Goal: Task Accomplishment & Management: Complete application form

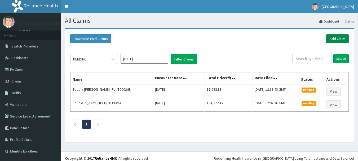
click at [336, 38] on link "Add Claim" at bounding box center [338, 38] width 23 height 9
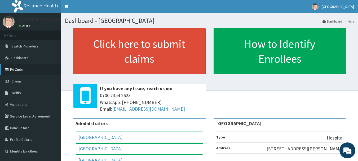
click at [21, 68] on link "PA Code" at bounding box center [30, 70] width 61 height 12
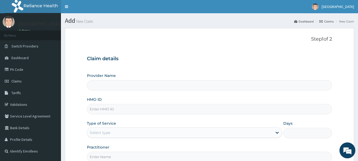
click at [110, 111] on input "HMO ID" at bounding box center [210, 109] width 246 height 10
paste input "BTR/10965/B"
type input "BTR/10965/B"
type input "[GEOGRAPHIC_DATA]"
type input "BTR/10965/B"
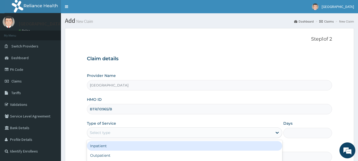
click at [116, 134] on div "Select type" at bounding box center [179, 132] width 185 height 8
click at [111, 151] on div "Outpatient" at bounding box center [185, 156] width 196 height 10
type input "1"
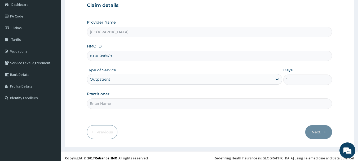
scroll to position [57, 0]
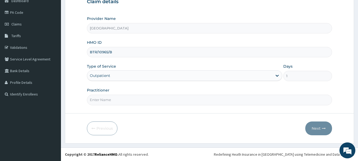
click at [110, 97] on input "Practitioner" at bounding box center [210, 100] width 246 height 10
type input "Dr. Adeola Fumio"
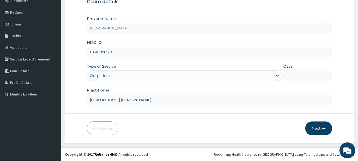
click at [313, 129] on button "Next" at bounding box center [319, 129] width 27 height 14
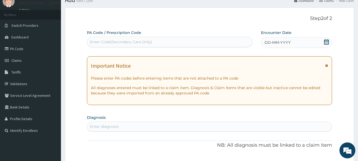
scroll to position [0, 0]
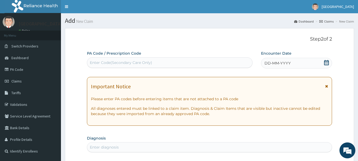
click at [128, 61] on div "Enter Code(Secondary Care Only)" at bounding box center [121, 62] width 62 height 5
paste input "PA/A6774A"
type input "PA/A6774A"
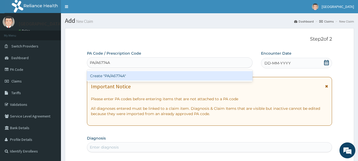
click at [113, 75] on div "Create "PA/A6774A"" at bounding box center [170, 76] width 166 height 10
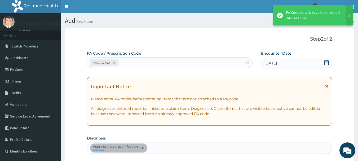
scroll to position [140, 0]
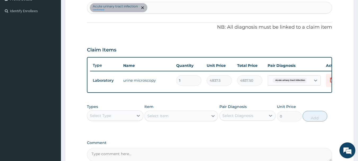
click at [185, 43] on div "Claim Items" at bounding box center [210, 49] width 246 height 14
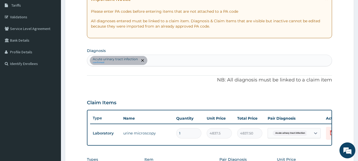
scroll to position [87, 0]
click at [155, 62] on div "Acute urinary tract infection confirmed" at bounding box center [209, 60] width 245 height 11
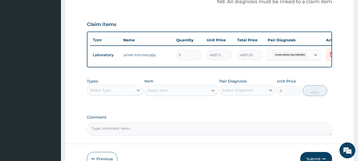
scroll to position [167, 0]
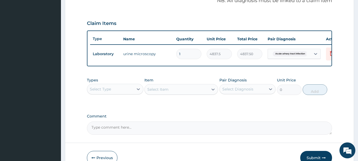
click at [120, 93] on div "Select Type" at bounding box center [110, 89] width 46 height 8
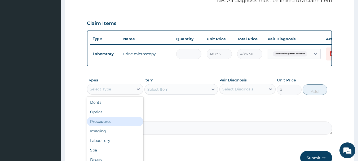
click at [105, 126] on div "Procedures" at bounding box center [115, 122] width 57 height 10
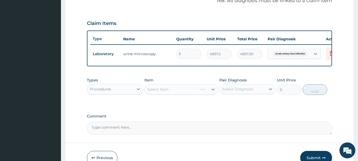
click at [172, 94] on div "Select Item" at bounding box center [182, 89] width 74 height 11
click at [173, 94] on div "Select Item" at bounding box center [182, 89] width 74 height 11
click at [189, 94] on div "Select Item" at bounding box center [177, 89] width 64 height 8
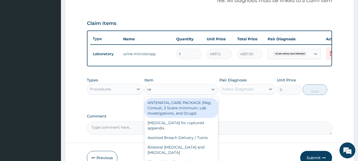
type input "reg"
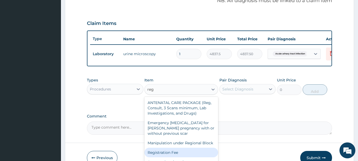
click at [170, 157] on div "Registration Fee" at bounding box center [182, 153] width 74 height 10
type input "2150"
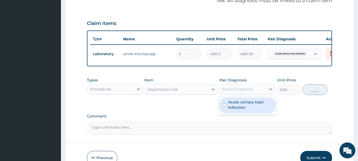
click at [244, 92] on div "Select Diagnosis" at bounding box center [238, 88] width 31 height 5
click at [235, 109] on label "Acute urinary tract infection" at bounding box center [250, 104] width 45 height 11
checkbox input "true"
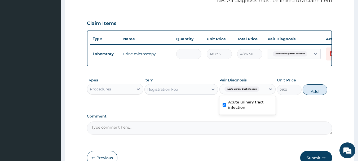
click at [310, 91] on button "Add" at bounding box center [315, 89] width 25 height 11
type input "0"
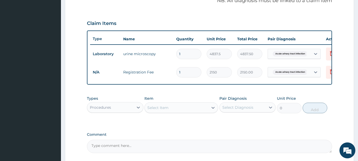
click at [175, 112] on div "Select Item" at bounding box center [177, 107] width 64 height 8
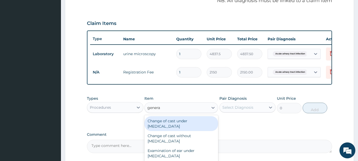
type input "general"
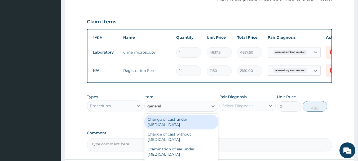
scroll to position [219, 0]
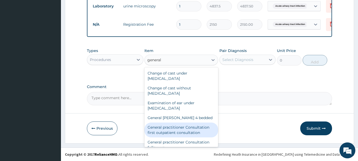
click at [178, 131] on div "General practitioner Consultation first outpatient consultation" at bounding box center [182, 130] width 74 height 15
type input "3547.5"
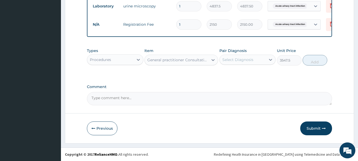
click at [238, 59] on div "Select Diagnosis" at bounding box center [238, 59] width 31 height 5
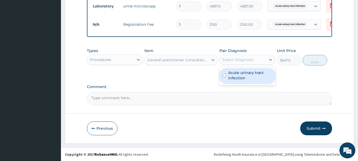
click at [237, 72] on label "Acute urinary tract infection" at bounding box center [250, 75] width 45 height 11
checkbox input "true"
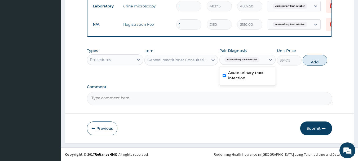
click at [312, 64] on button "Add" at bounding box center [315, 60] width 25 height 11
type input "0"
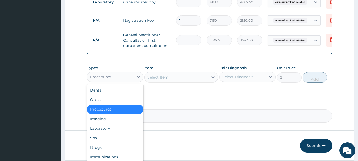
click at [126, 81] on div "Procedures" at bounding box center [110, 77] width 46 height 8
click at [95, 150] on div "Drugs" at bounding box center [115, 148] width 57 height 10
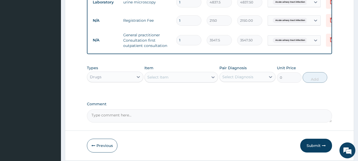
click at [172, 81] on div "Select Item" at bounding box center [177, 77] width 64 height 8
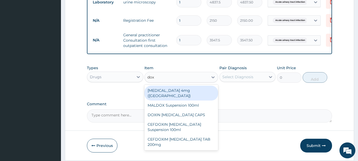
type input "doxy"
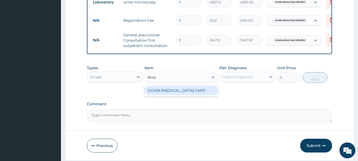
click at [185, 95] on div "DOXIN [MEDICAL_DATA] CAPS" at bounding box center [182, 91] width 74 height 10
type input "59.125"
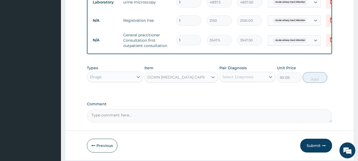
click at [235, 81] on div "Select Diagnosis" at bounding box center [243, 77] width 46 height 8
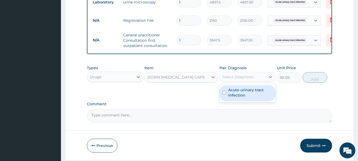
drag, startPoint x: 236, startPoint y: 96, endPoint x: 287, endPoint y: 85, distance: 52.3
click at [237, 96] on label "Acute urinary tract infection" at bounding box center [250, 92] width 45 height 11
checkbox input "true"
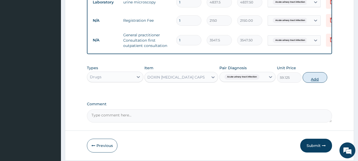
click at [311, 82] on button "Add" at bounding box center [315, 77] width 25 height 11
type input "0"
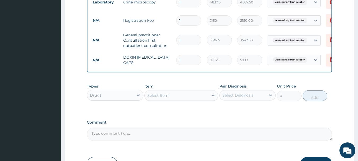
type input "10"
type input "591.25"
type input "10"
click at [178, 100] on div "Select Item" at bounding box center [177, 95] width 64 height 8
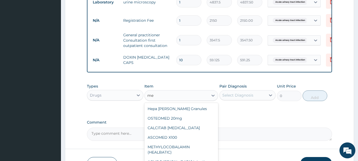
type input "m"
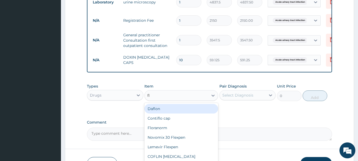
type input "fla"
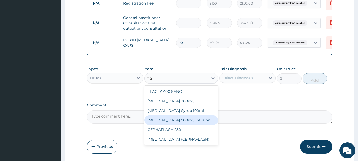
scroll to position [245, 0]
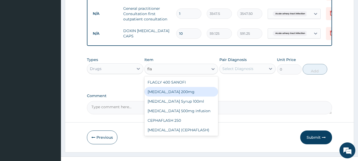
click at [167, 97] on div "[MEDICAL_DATA] 200mg" at bounding box center [182, 92] width 74 height 10
type input "47.3"
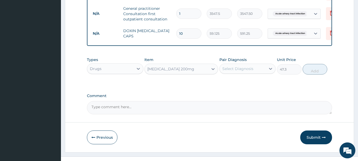
click at [173, 71] on div "[MEDICAL_DATA] 200mg" at bounding box center [170, 68] width 47 height 5
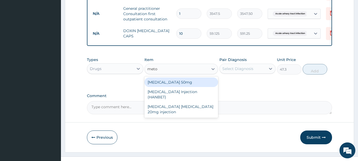
scroll to position [0, 0]
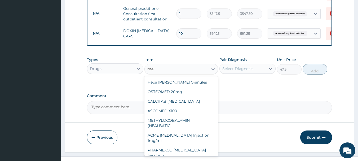
type input "m"
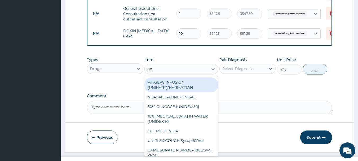
type input "u"
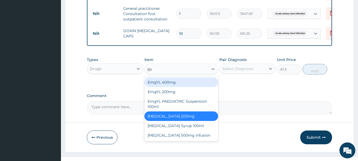
type input "gyl"
click at [170, 85] on div "EmgYL 400mg" at bounding box center [182, 82] width 74 height 10
type input "59.125"
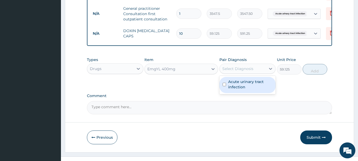
click at [248, 71] on div "Select Diagnosis" at bounding box center [238, 68] width 31 height 5
click at [238, 90] on label "Acute urinary tract infection" at bounding box center [250, 84] width 45 height 11
checkbox input "true"
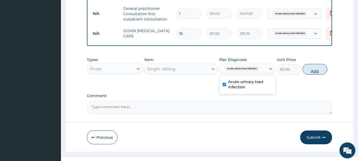
click at [310, 74] on button "Add" at bounding box center [315, 69] width 25 height 11
type input "0"
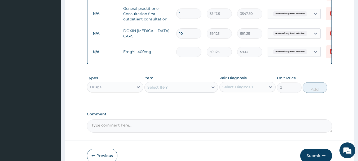
type input "15"
type input "886.88"
type input "15"
drag, startPoint x: 154, startPoint y: 52, endPoint x: 123, endPoint y: 49, distance: 30.4
click at [123, 49] on td "EmgYL 400mg" at bounding box center [147, 51] width 53 height 11
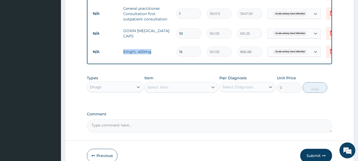
copy td "EmgYL 400mg"
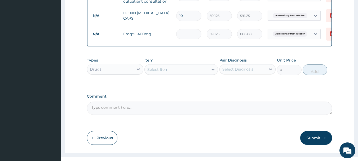
scroll to position [276, 0]
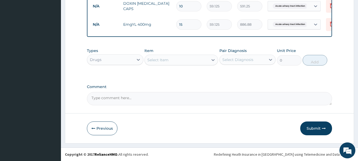
click at [317, 128] on button "Submit" at bounding box center [317, 129] width 32 height 14
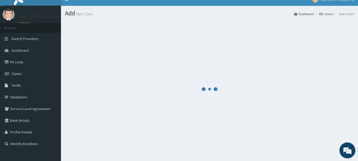
scroll to position [0, 0]
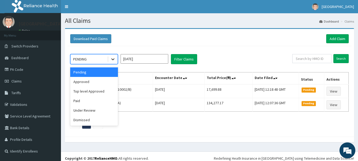
click at [112, 58] on icon at bounding box center [112, 59] width 5 height 5
click at [92, 79] on div "Approved" at bounding box center [94, 82] width 48 height 10
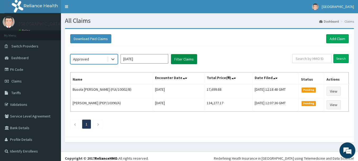
click at [188, 59] on button "Filter Claims" at bounding box center [184, 59] width 26 height 10
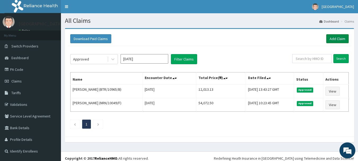
click at [332, 37] on link "Add Claim" at bounding box center [338, 38] width 23 height 9
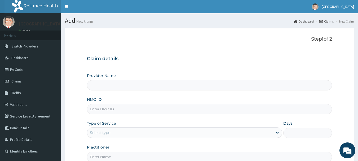
type input "[GEOGRAPHIC_DATA]"
click at [114, 106] on input "HMO ID" at bounding box center [210, 109] width 246 height 10
paste input "FRC/10014/A"
type input "FRC/10014/A"
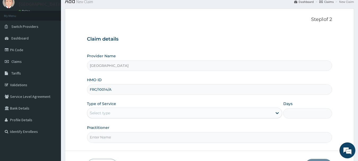
scroll to position [57, 0]
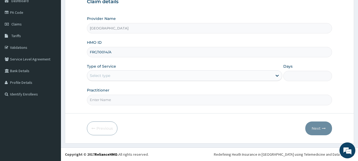
click at [115, 75] on div "Select type" at bounding box center [179, 75] width 185 height 8
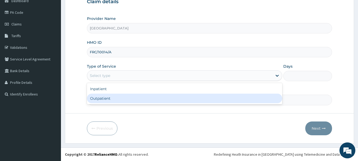
drag, startPoint x: 109, startPoint y: 97, endPoint x: 151, endPoint y: 103, distance: 42.5
click at [110, 98] on div "Outpatient" at bounding box center [185, 99] width 196 height 10
type input "1"
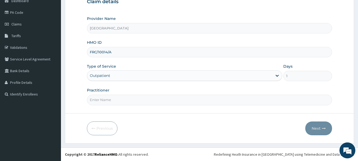
click at [151, 101] on input "Practitioner" at bounding box center [210, 100] width 246 height 10
type input "dr adams"
click at [326, 128] on icon "button" at bounding box center [324, 129] width 4 height 4
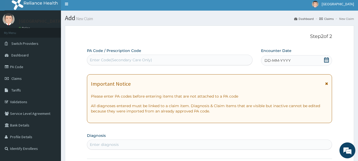
scroll to position [0, 0]
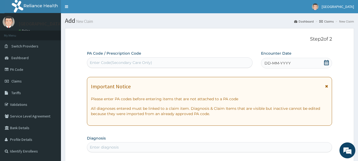
click at [326, 64] on icon at bounding box center [326, 62] width 5 height 5
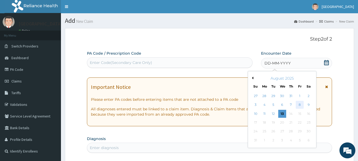
click at [302, 105] on div "8" at bounding box center [300, 105] width 8 height 8
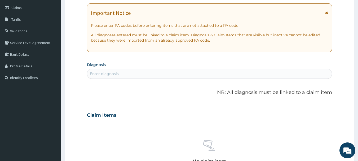
scroll to position [80, 0]
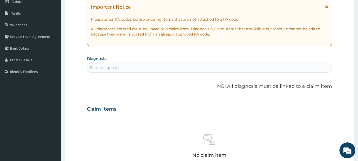
click at [128, 66] on div "Enter diagnosis" at bounding box center [209, 67] width 245 height 8
type input "malaria"
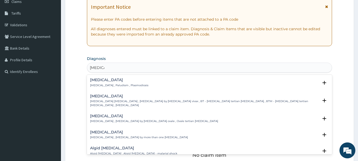
click at [105, 82] on div "Malaria Malaria , Paludism , Plasmodiosis" at bounding box center [119, 82] width 58 height 9
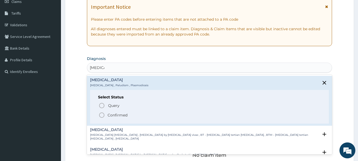
click at [103, 117] on icon "status option filled" at bounding box center [102, 115] width 6 height 6
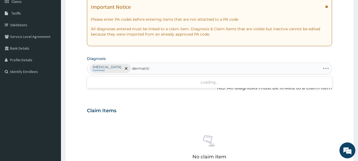
type input "dermatitis"
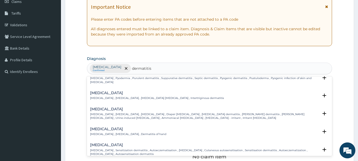
scroll to position [0, 0]
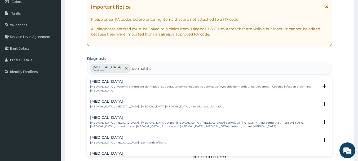
click at [104, 86] on p "Pyoderma , Pyodermia , Purulent dermatitis , Suppurative dermatitis , Septic de…" at bounding box center [204, 89] width 229 height 8
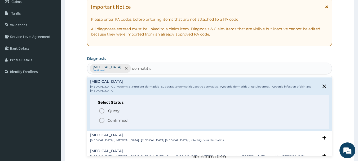
click at [102, 118] on icon "status option filled" at bounding box center [102, 120] width 6 height 6
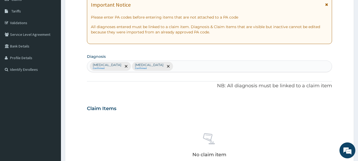
scroll to position [212, 0]
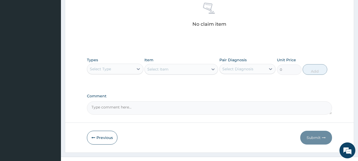
click at [123, 73] on div "Select Type" at bounding box center [115, 69] width 57 height 11
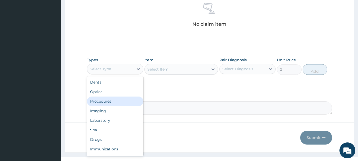
click at [116, 99] on div "Procedures" at bounding box center [115, 102] width 57 height 10
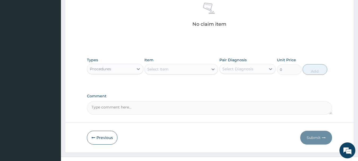
click at [164, 71] on div "Select Item" at bounding box center [157, 69] width 21 height 5
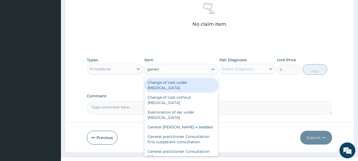
type input "general"
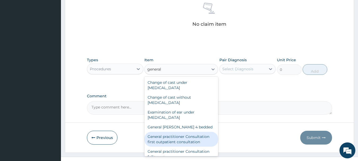
click at [173, 140] on div "General practitioner Consultation first outpatient consultation" at bounding box center [182, 139] width 74 height 15
type input "3547.5"
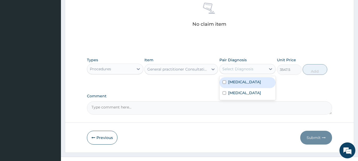
drag, startPoint x: 250, startPoint y: 70, endPoint x: 244, endPoint y: 83, distance: 13.8
click at [250, 70] on div "Select Diagnosis" at bounding box center [238, 68] width 31 height 5
click at [242, 83] on div "[MEDICAL_DATA]" at bounding box center [248, 82] width 57 height 11
checkbox input "true"
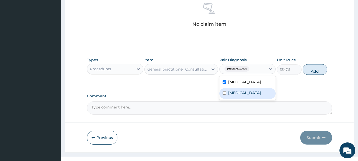
drag, startPoint x: 242, startPoint y: 93, endPoint x: 289, endPoint y: 82, distance: 48.3
click at [245, 92] on label "Pyoderma" at bounding box center [244, 92] width 33 height 5
checkbox input "true"
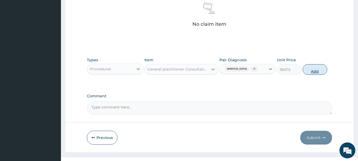
click at [316, 67] on button "Add" at bounding box center [315, 69] width 25 height 11
type input "0"
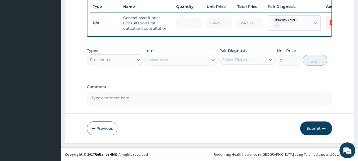
click at [124, 60] on div "Procedures" at bounding box center [110, 59] width 46 height 8
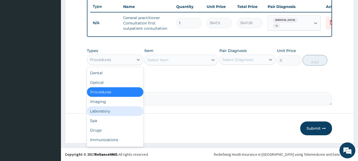
click at [108, 111] on div "Laboratory" at bounding box center [115, 111] width 57 height 10
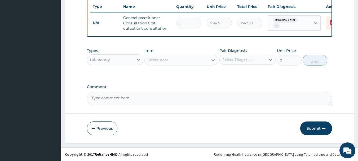
click at [177, 61] on div "Select Item" at bounding box center [177, 60] width 64 height 8
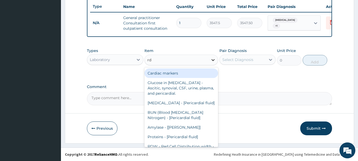
type input "rdt"
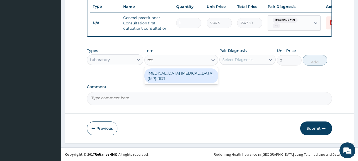
click at [171, 74] on div "[MEDICAL_DATA] [MEDICAL_DATA] (MP) RDT" at bounding box center [182, 75] width 74 height 15
type input "1612.5"
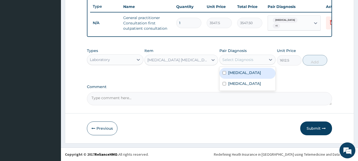
click at [239, 58] on div "Select Diagnosis" at bounding box center [238, 59] width 31 height 5
drag, startPoint x: 229, startPoint y: 73, endPoint x: 285, endPoint y: 62, distance: 56.6
click at [235, 73] on label "[MEDICAL_DATA]" at bounding box center [244, 72] width 33 height 5
checkbox input "true"
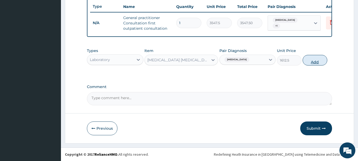
drag, startPoint x: 310, startPoint y: 64, endPoint x: 197, endPoint y: 68, distance: 112.3
click at [309, 64] on button "Add" at bounding box center [315, 60] width 25 height 11
type input "0"
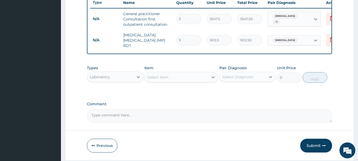
click at [173, 80] on div "Select Item" at bounding box center [177, 77] width 64 height 8
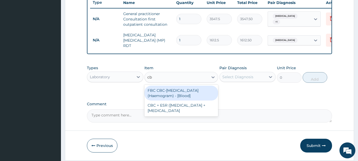
type input "cbc"
click at [172, 95] on div "FBC CBC-[MEDICAL_DATA] (Haemogram) - [Blood]" at bounding box center [182, 93] width 74 height 15
type input "4300"
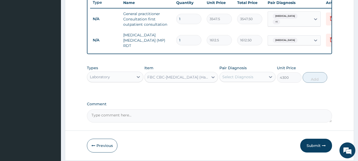
click at [241, 78] on div "Select Diagnosis" at bounding box center [238, 76] width 31 height 5
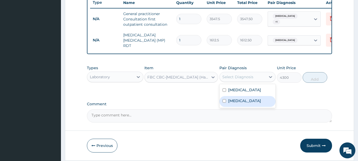
drag, startPoint x: 230, startPoint y: 101, endPoint x: 281, endPoint y: 97, distance: 50.8
click at [230, 101] on label "Pyoderma" at bounding box center [244, 100] width 33 height 5
checkbox input "true"
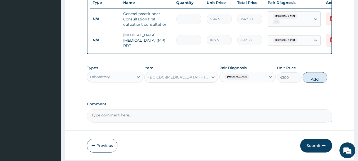
click at [312, 77] on button "Add" at bounding box center [315, 77] width 25 height 11
type input "0"
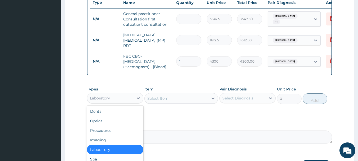
click at [122, 101] on div "Laboratory" at bounding box center [110, 98] width 46 height 8
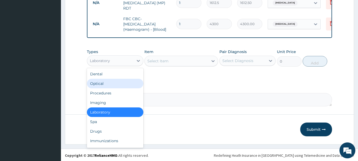
scroll to position [243, 0]
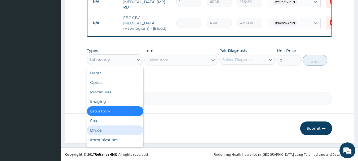
click at [96, 129] on div "Drugs" at bounding box center [115, 130] width 57 height 10
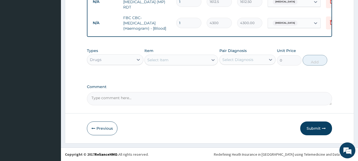
click at [167, 59] on div "Select Item" at bounding box center [157, 59] width 21 height 5
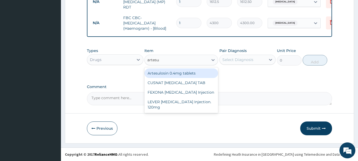
type input "artesun"
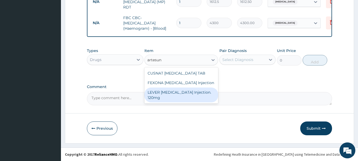
click at [193, 96] on div "LEVER [MEDICAL_DATA] Injection. 120mg" at bounding box center [182, 95] width 74 height 15
type input "2365"
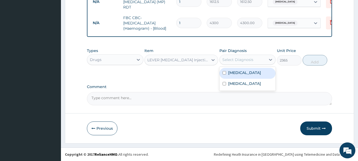
click at [239, 61] on div "Select Diagnosis" at bounding box center [238, 59] width 31 height 5
click at [233, 72] on label "Malaria" at bounding box center [244, 72] width 33 height 5
checkbox input "true"
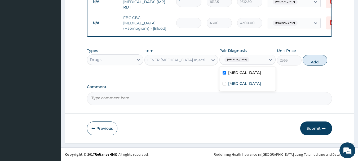
drag, startPoint x: 316, startPoint y: 61, endPoint x: 281, endPoint y: 56, distance: 35.1
click at [316, 61] on button "Add" at bounding box center [315, 60] width 25 height 11
type input "0"
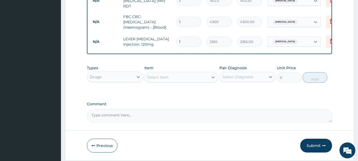
drag, startPoint x: 171, startPoint y: 40, endPoint x: 164, endPoint y: 43, distance: 7.2
click at [165, 41] on tr "N/A LEVER ARTESUNATE Injection. 120mg 1 2365 2365.00 Malaria Delete" at bounding box center [220, 42] width 260 height 18
click at [177, 79] on div "Select Item" at bounding box center [177, 77] width 64 height 8
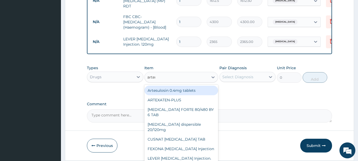
type input "arteme"
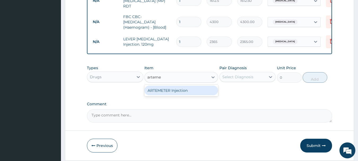
drag, startPoint x: 183, startPoint y: 91, endPoint x: 247, endPoint y: 80, distance: 64.9
click at [186, 91] on div "ARTEMETER Injection" at bounding box center [182, 91] width 74 height 10
type input "946"
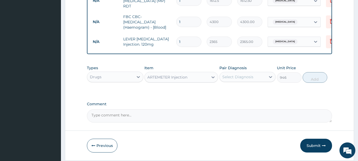
click at [257, 80] on div "Select Diagnosis" at bounding box center [243, 77] width 46 height 8
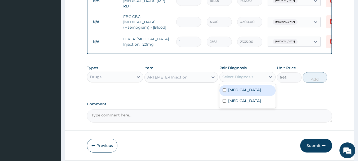
drag, startPoint x: 235, startPoint y: 92, endPoint x: 277, endPoint y: 90, distance: 42.8
click at [238, 91] on label "Malaria" at bounding box center [244, 89] width 33 height 5
checkbox input "true"
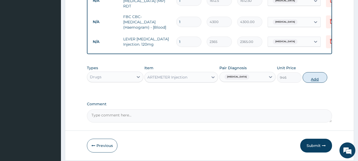
click at [316, 77] on button "Add" at bounding box center [315, 77] width 25 height 11
type input "0"
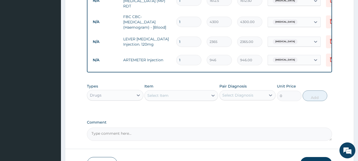
drag, startPoint x: 186, startPoint y: 55, endPoint x: 159, endPoint y: 62, distance: 27.8
click at [159, 62] on tr "N/A ARTEMETER Injection 1 946 946.00 Malaria Delete" at bounding box center [220, 60] width 260 height 18
type input "6"
type input "5676.00"
drag, startPoint x: 186, startPoint y: 57, endPoint x: 170, endPoint y: 57, distance: 15.7
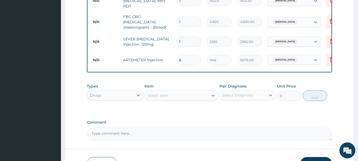
click at [171, 57] on tr "N/A ARTEMETER Injection 6 946 5676.00 Malaria Delete" at bounding box center [220, 60] width 260 height 18
type input "3"
type input "2838.00"
type input "3"
click at [189, 68] on div "Type Name Quantity Unit Price Total Price Pair Diagnosis Actions N/A General pr…" at bounding box center [210, 14] width 246 height 118
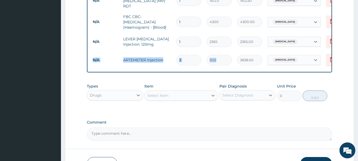
drag, startPoint x: 330, startPoint y: 38, endPoint x: 205, endPoint y: 49, distance: 125.4
click at [223, 50] on tbody "N/A General practitioner Consultation first outpatient consultation 1 3547.5 35…" at bounding box center [220, 19] width 260 height 101
click at [201, 52] on td "3" at bounding box center [189, 60] width 31 height 16
drag, startPoint x: 152, startPoint y: 40, endPoint x: 148, endPoint y: 40, distance: 4.0
click at [148, 40] on tr "N/A LEVER ARTESUNATE Injection. 120mg 1 2365 2365.00 Malaria Delete" at bounding box center [220, 42] width 260 height 18
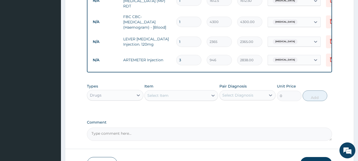
type input "3"
type input "7095.00"
type input "3"
click at [331, 39] on icon at bounding box center [332, 41] width 4 height 5
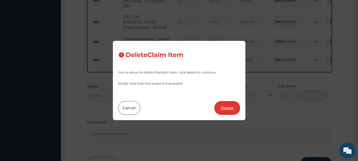
click at [225, 109] on button "Delete" at bounding box center [228, 108] width 26 height 14
type input "946"
type input "2838.00"
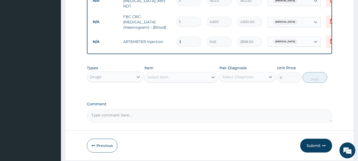
drag, startPoint x: 174, startPoint y: 41, endPoint x: 163, endPoint y: 45, distance: 12.2
click at [163, 44] on tr "N/A ARTEMETER Injection 3 946 2838.00 Malaria Delete" at bounding box center [220, 42] width 260 height 18
type input "6"
type input "5676.00"
type input "6"
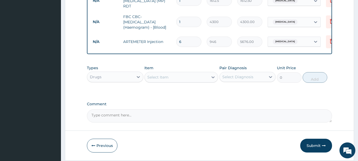
click at [162, 76] on div "Select Item" at bounding box center [157, 77] width 21 height 5
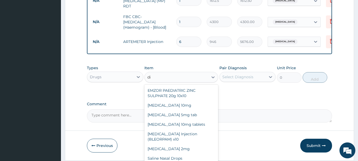
type input "d"
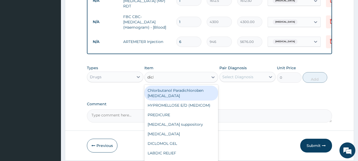
type input "diclo"
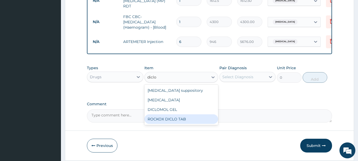
click at [170, 119] on div "ROCKOX DICLO TAB" at bounding box center [182, 119] width 74 height 10
type input "82.775"
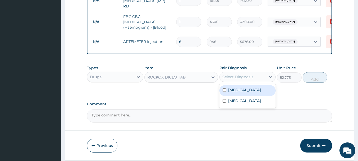
click at [235, 79] on div "Select Diagnosis" at bounding box center [238, 76] width 31 height 5
click at [231, 93] on label "Malaria" at bounding box center [244, 89] width 33 height 5
checkbox input "true"
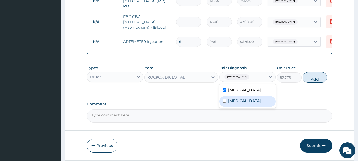
click at [231, 101] on label "Pyoderma" at bounding box center [244, 100] width 33 height 5
drag, startPoint x: 235, startPoint y: 102, endPoint x: 309, endPoint y: 90, distance: 75.5
click at [237, 102] on label "Pyoderma" at bounding box center [244, 100] width 33 height 5
checkbox input "false"
click at [316, 81] on button "Add" at bounding box center [315, 77] width 25 height 11
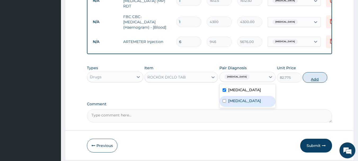
type input "0"
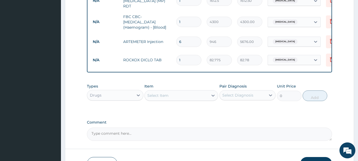
type input "10"
type input "827.75"
type input "10"
click at [179, 99] on div "Select Item" at bounding box center [177, 95] width 64 height 8
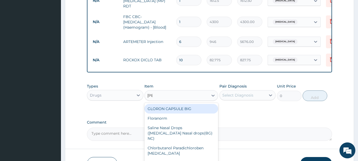
type input "lorat"
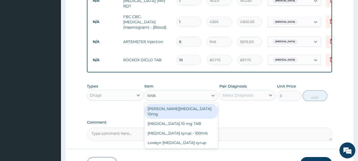
click at [178, 111] on div "[PERSON_NAME][MEDICAL_DATA] 10mg" at bounding box center [182, 111] width 74 height 15
type input "88.6875"
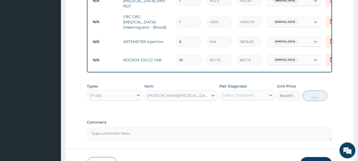
click at [233, 95] on div "Select Diagnosis" at bounding box center [238, 95] width 31 height 5
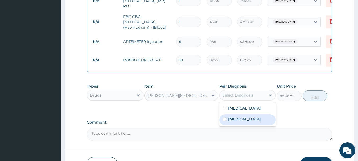
click at [230, 119] on label "Pyoderma" at bounding box center [244, 118] width 33 height 5
checkbox input "true"
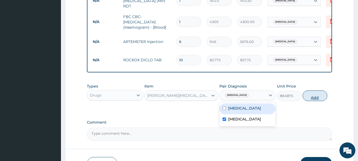
click at [313, 100] on button "Add" at bounding box center [315, 95] width 25 height 11
type input "0"
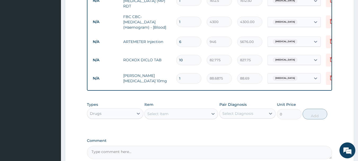
drag, startPoint x: 189, startPoint y: 77, endPoint x: 159, endPoint y: 77, distance: 30.0
click at [159, 77] on tr "N/A Loratyn Loratadine 10mg 1 88.6875 88.69 Pyoderma Delete" at bounding box center [220, 78] width 260 height 18
type input "7"
type input "620.81"
type input "7"
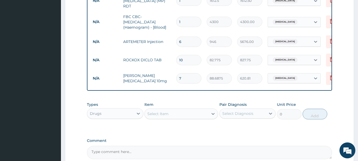
click at [168, 114] on div "Select Item" at bounding box center [157, 113] width 21 height 5
type input "pred"
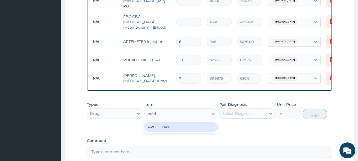
click at [167, 131] on div "PREDICURE" at bounding box center [182, 127] width 74 height 10
type input "53.2125"
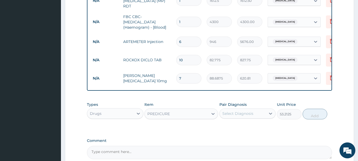
click at [246, 118] on div "Select Diagnosis" at bounding box center [243, 113] width 46 height 8
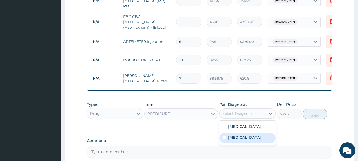
drag, startPoint x: 237, startPoint y: 140, endPoint x: 331, endPoint y: 125, distance: 95.1
click at [241, 140] on label "Pyoderma" at bounding box center [244, 137] width 33 height 5
checkbox input "true"
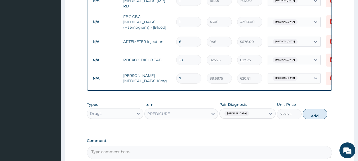
click at [309, 115] on button "Add" at bounding box center [315, 114] width 25 height 11
type input "0"
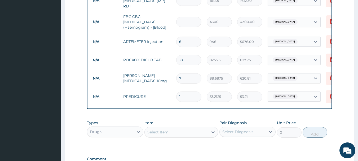
type input "10"
type input "532.13"
type input "10"
click at [174, 134] on div "Select Item" at bounding box center [177, 132] width 64 height 8
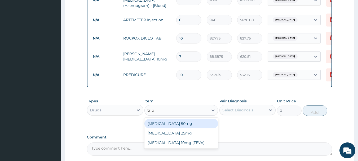
scroll to position [296, 0]
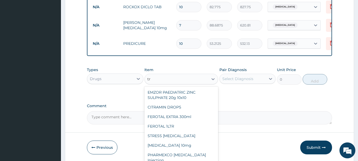
type input "t"
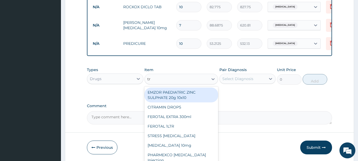
type input "t"
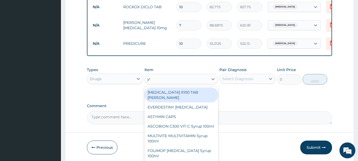
type input "yta"
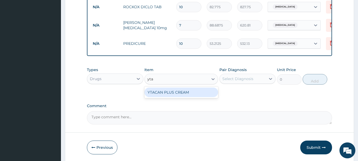
click at [172, 95] on div "YTACAN PLUS CREAM" at bounding box center [182, 93] width 74 height 10
type input "709.5"
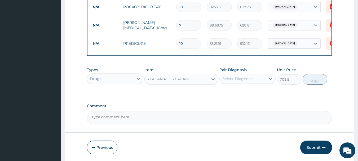
click at [247, 81] on div "Select Diagnosis" at bounding box center [238, 78] width 31 height 5
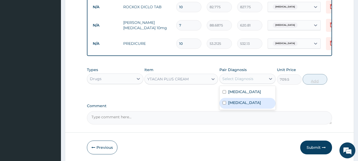
drag, startPoint x: 228, startPoint y: 104, endPoint x: 309, endPoint y: 80, distance: 84.1
click at [232, 103] on label "Pyoderma" at bounding box center [244, 102] width 33 height 5
checkbox input "true"
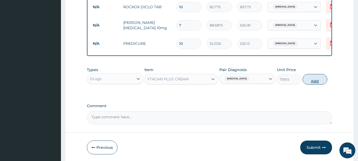
click at [316, 79] on button "Add" at bounding box center [315, 79] width 25 height 11
type input "0"
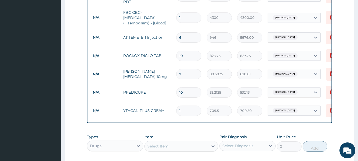
scroll to position [243, 0]
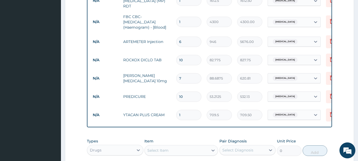
click at [194, 140] on div "Item Select Item" at bounding box center [182, 147] width 74 height 18
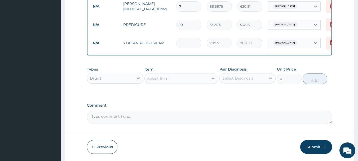
scroll to position [334, 0]
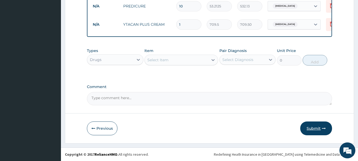
click at [315, 132] on button "Submit" at bounding box center [317, 129] width 32 height 14
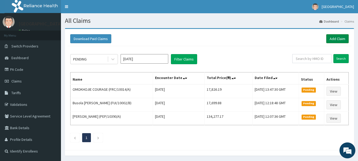
click at [339, 42] on link "Add Claim" at bounding box center [338, 38] width 23 height 9
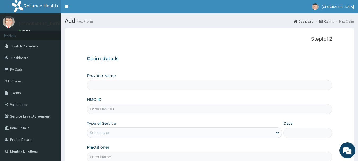
type input "[GEOGRAPHIC_DATA]"
click at [125, 111] on input "HMO ID" at bounding box center [210, 109] width 246 height 10
paste input "OKB/11284/A"
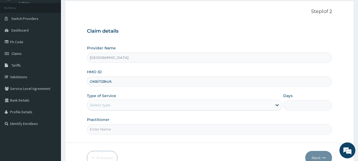
scroll to position [53, 0]
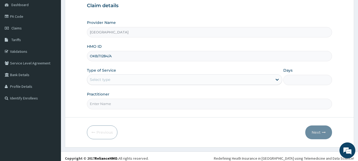
type input "OKB/11284/A"
click at [116, 80] on div "Select type" at bounding box center [179, 79] width 185 height 8
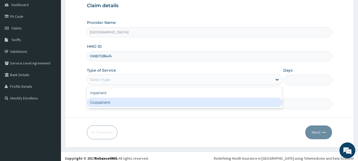
click at [112, 102] on div "Outpatient" at bounding box center [185, 103] width 196 height 10
type input "1"
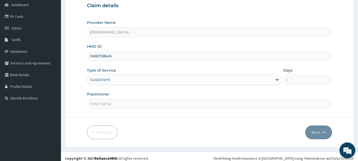
click at [114, 105] on input "Practitioner" at bounding box center [210, 104] width 246 height 10
type input "DR ADAMS"
click at [319, 133] on button "Next" at bounding box center [319, 132] width 27 height 14
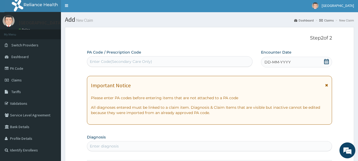
scroll to position [0, 0]
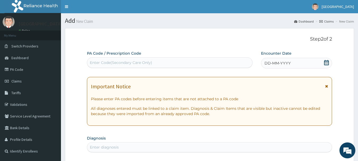
click at [327, 62] on icon at bounding box center [326, 62] width 5 height 5
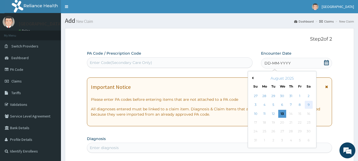
click at [309, 104] on div "9" at bounding box center [309, 105] width 8 height 8
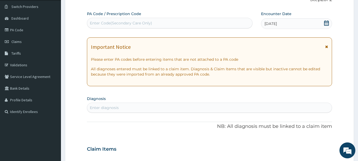
scroll to position [80, 0]
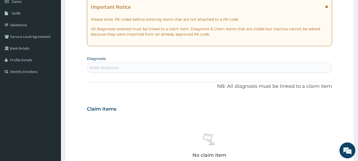
click at [120, 68] on div "Enter diagnosis" at bounding box center [209, 67] width 245 height 8
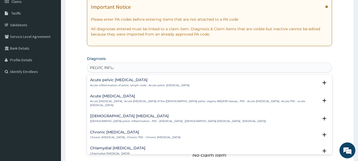
type input "PELVIC INFLAM"
click at [114, 119] on div "Female pelvic inflammatory disease Female pelvic inflammation , PID - pelvic in…" at bounding box center [178, 118] width 176 height 9
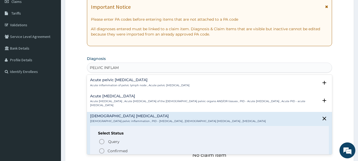
click at [102, 150] on icon "status option filled" at bounding box center [102, 151] width 6 height 6
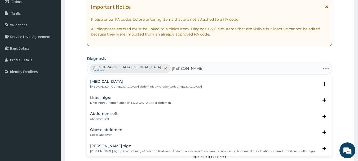
type input "ABDOMINAL PAIN"
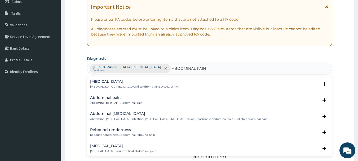
click at [117, 97] on h4 "Abdominal pain" at bounding box center [116, 98] width 53 height 4
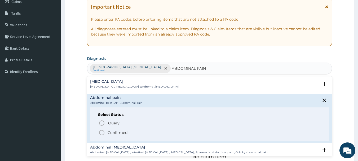
click at [104, 131] on icon "status option filled" at bounding box center [102, 132] width 6 height 6
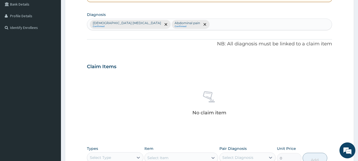
scroll to position [212, 0]
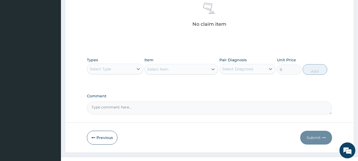
click at [125, 70] on div "Select Type" at bounding box center [110, 69] width 46 height 8
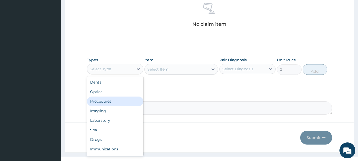
click at [110, 102] on div "Procedures" at bounding box center [115, 102] width 57 height 10
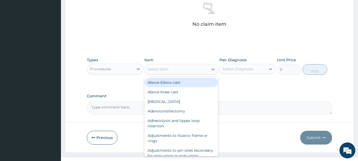
click at [175, 71] on div "Select Item" at bounding box center [177, 69] width 64 height 8
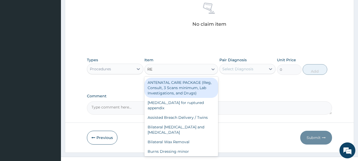
type input "REG"
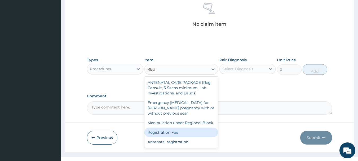
click at [182, 135] on div "Registration Fee" at bounding box center [182, 133] width 74 height 10
type input "2150"
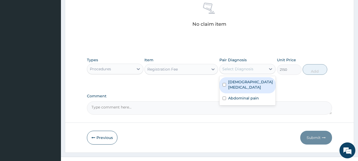
click at [227, 70] on div "Select Diagnosis" at bounding box center [238, 68] width 31 height 5
click at [229, 86] on label "Female pelvic inflammatory disease" at bounding box center [250, 84] width 45 height 11
checkbox input "true"
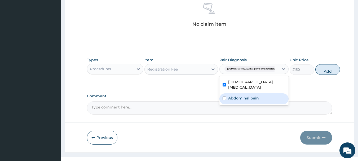
drag, startPoint x: 231, startPoint y: 96, endPoint x: 265, endPoint y: 90, distance: 34.0
click at [233, 97] on label "Abdominal pain" at bounding box center [243, 98] width 31 height 5
checkbox input "true"
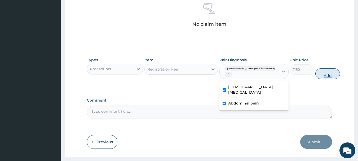
click at [316, 73] on button "Add" at bounding box center [328, 73] width 25 height 11
type input "0"
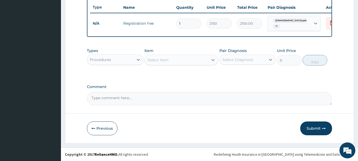
scroll to position [202, 0]
click at [165, 60] on div "Select Item" at bounding box center [157, 59] width 21 height 5
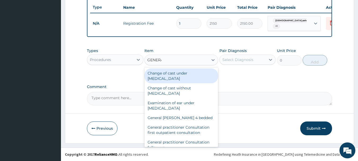
type input "GENERAL"
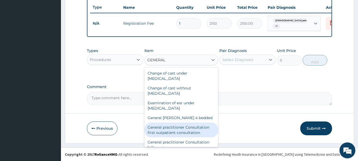
click at [177, 127] on div "General practitioner Consultation first outpatient consultation" at bounding box center [182, 130] width 74 height 15
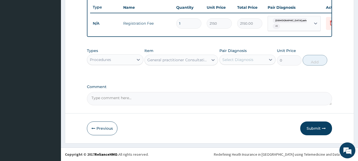
type input "3547.5"
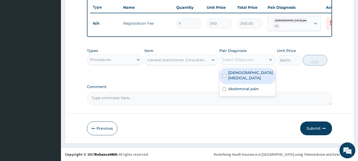
click at [250, 62] on div "Select Diagnosis" at bounding box center [238, 59] width 31 height 5
drag, startPoint x: 243, startPoint y: 78, endPoint x: 254, endPoint y: 75, distance: 12.2
click at [243, 78] on label "Female pelvic inflammatory disease" at bounding box center [250, 75] width 45 height 11
checkbox input "true"
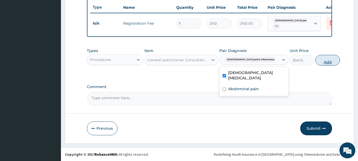
click at [316, 61] on button "Add" at bounding box center [328, 60] width 25 height 11
type input "0"
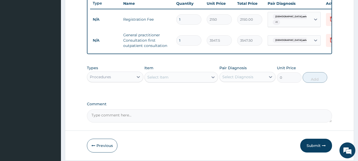
click at [120, 81] on div "Procedures" at bounding box center [110, 77] width 46 height 8
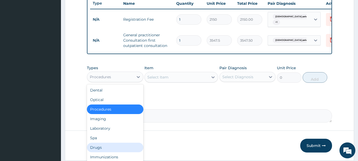
click at [101, 149] on div "Drugs" at bounding box center [115, 148] width 57 height 10
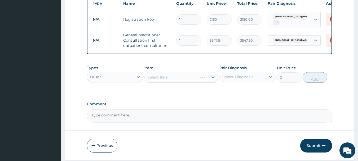
click at [168, 82] on div "Select Item" at bounding box center [182, 77] width 74 height 11
click at [168, 80] on div "Select Item" at bounding box center [157, 77] width 21 height 5
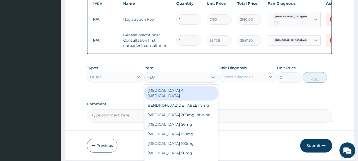
type input "FLUCO"
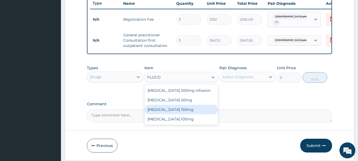
click at [178, 114] on div "Fluconazole 150mg" at bounding box center [182, 110] width 74 height 10
type input "1537.25"
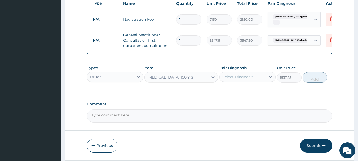
click at [249, 80] on div "Select Diagnosis" at bounding box center [238, 76] width 31 height 5
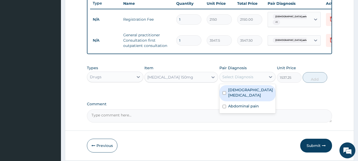
click at [234, 98] on label "Female pelvic inflammatory disease" at bounding box center [250, 92] width 45 height 11
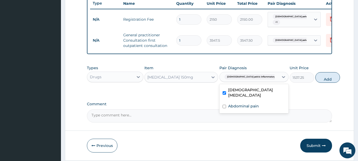
checkbox input "true"
click at [316, 83] on button "Add" at bounding box center [328, 77] width 25 height 11
type input "0"
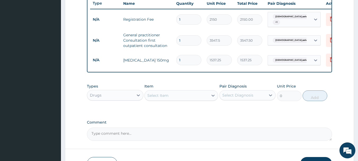
drag, startPoint x: 172, startPoint y: 60, endPoint x: 161, endPoint y: 60, distance: 10.9
click at [161, 60] on tr "N/A Fluconazole 150mg 1 1537.25 1537.25 Female pelvic inflammatory dis... Delete" at bounding box center [220, 60] width 260 height 18
type input "3"
type input "4611.75"
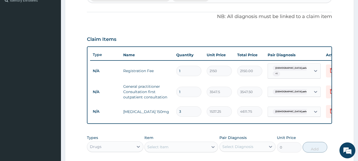
scroll to position [149, 0]
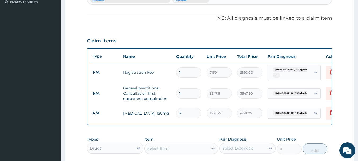
type input "3"
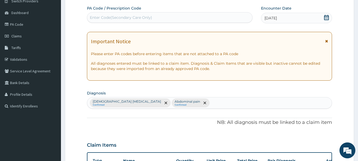
scroll to position [43, 0]
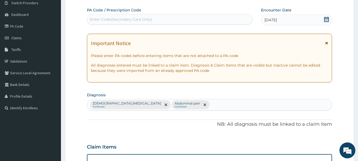
click at [215, 106] on div "Female pelvic inflammatory disease Confirmed Abdominal pain Confirmed" at bounding box center [209, 104] width 245 height 11
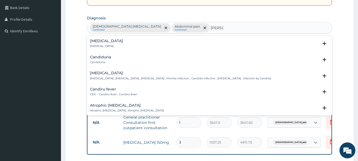
scroll to position [123, 0]
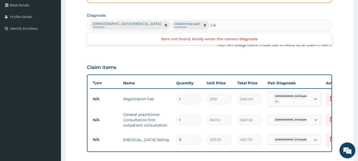
type input "C"
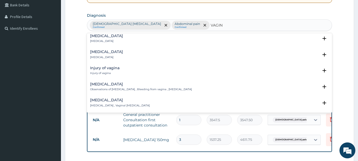
scroll to position [727, 0]
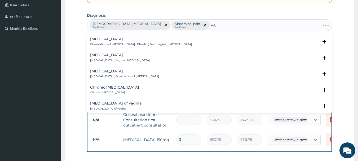
type input "V"
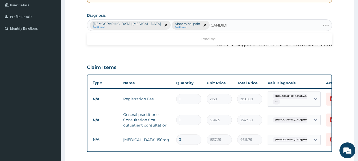
type input "CANDIDIA"
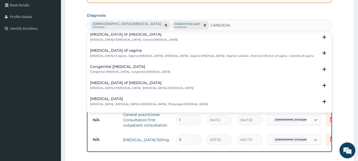
scroll to position [390, 0]
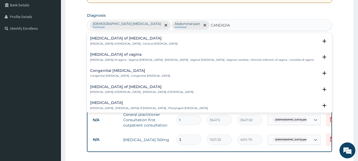
click at [119, 59] on p "Candidiasis of vagina , Vaginal candidiasis , Vaginal thrush , Vaginal candidos…" at bounding box center [202, 60] width 224 height 4
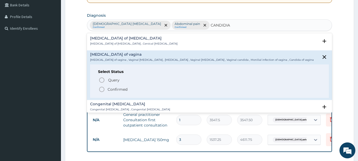
click at [101, 91] on icon "status option filled" at bounding box center [102, 89] width 6 height 6
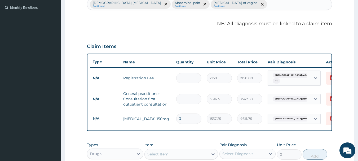
scroll to position [176, 0]
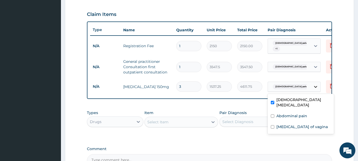
click at [315, 87] on icon at bounding box center [315, 86] width 5 height 5
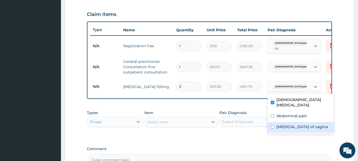
click at [273, 127] on input "checkbox" at bounding box center [272, 126] width 3 height 3
checkbox input "true"
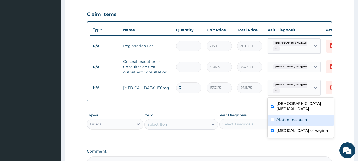
click at [232, 111] on div "PA Code / Prescription Code Enter Code(Secondary Care Only) Encounter Date 09-0…" at bounding box center [210, 22] width 246 height 295
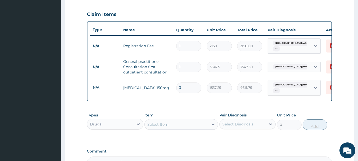
click at [169, 125] on div "Select Item" at bounding box center [177, 124] width 64 height 8
type input "KETO"
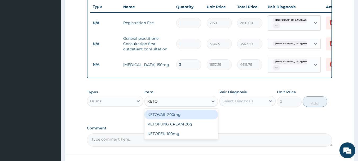
scroll to position [229, 0]
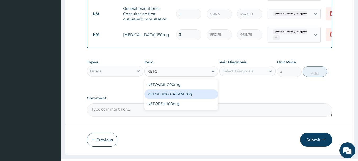
click at [175, 99] on div "KETOFUNG CREAM 20g" at bounding box center [182, 94] width 74 height 10
type input "1182.5"
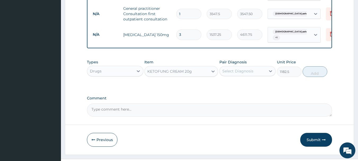
click at [244, 74] on div "Select Diagnosis" at bounding box center [238, 70] width 31 height 5
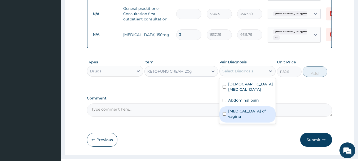
click at [225, 116] on input "checkbox" at bounding box center [224, 113] width 3 height 3
checkbox input "true"
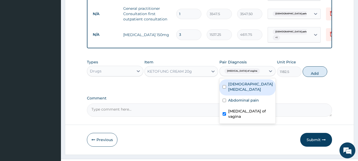
click at [224, 89] on input "checkbox" at bounding box center [224, 86] width 3 height 3
checkbox input "true"
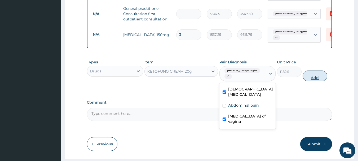
click at [313, 79] on button "Add" at bounding box center [315, 76] width 25 height 11
type input "0"
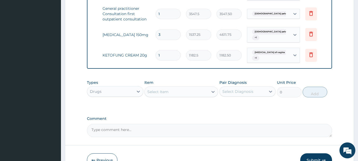
scroll to position [0, 0]
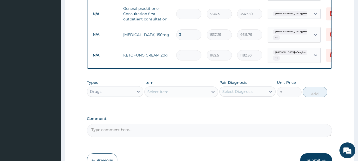
click at [160, 94] on div "Select Item" at bounding box center [157, 91] width 21 height 5
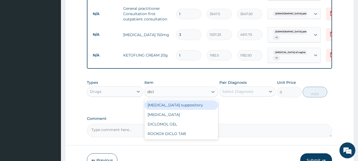
type input "diclo"
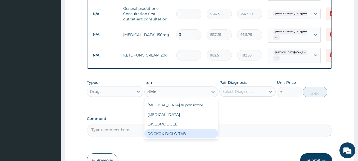
click at [170, 138] on div "ROCKOX DICLO TAB" at bounding box center [182, 134] width 74 height 10
type input "82.775"
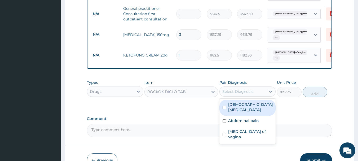
click at [239, 94] on div "Select Diagnosis" at bounding box center [238, 91] width 31 height 5
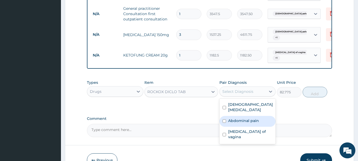
click at [235, 127] on div "Abdominal pain" at bounding box center [248, 121] width 57 height 11
checkbox input "true"
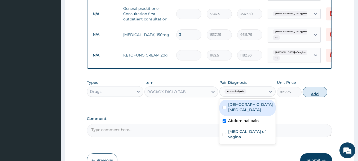
click at [313, 95] on button "Add" at bounding box center [315, 92] width 25 height 11
type input "0"
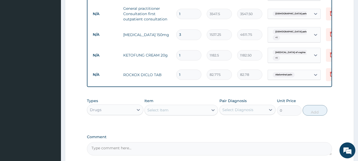
type input "10"
type input "827.75"
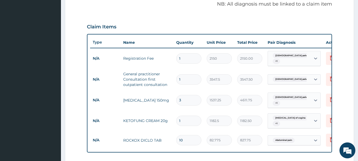
scroll to position [176, 0]
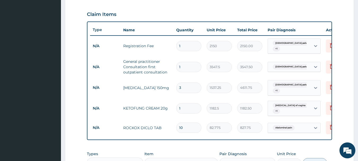
type input "10"
click at [201, 12] on div "Claim Items" at bounding box center [210, 13] width 246 height 14
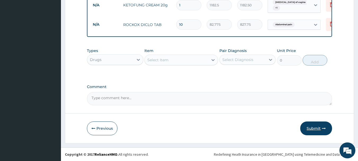
click at [318, 129] on button "Submit" at bounding box center [317, 129] width 32 height 14
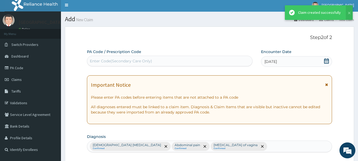
scroll to position [0, 0]
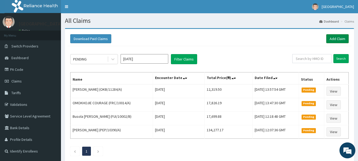
click at [336, 39] on link "Add Claim" at bounding box center [338, 38] width 23 height 9
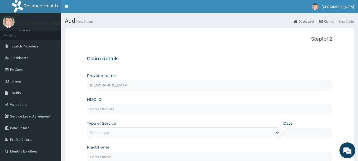
click at [106, 110] on input "HMO ID" at bounding box center [210, 109] width 246 height 10
paste input "DGC/10397/A"
type input "DGC/10397/A"
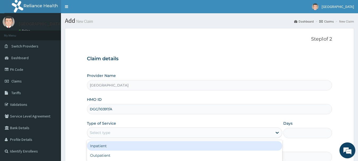
click at [128, 135] on div "Select type" at bounding box center [179, 132] width 185 height 8
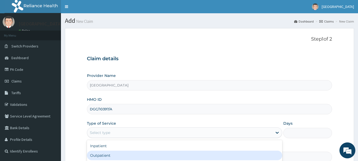
drag, startPoint x: 115, startPoint y: 156, endPoint x: 155, endPoint y: 118, distance: 55.4
click at [115, 156] on div "Outpatient" at bounding box center [185, 156] width 196 height 10
type input "1"
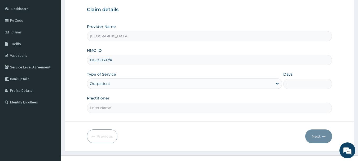
scroll to position [57, 0]
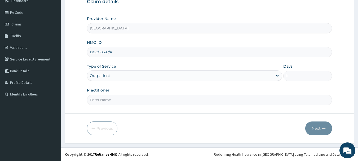
click at [112, 100] on input "Practitioner" at bounding box center [210, 100] width 246 height 10
type input "[PERSON_NAME] [PERSON_NAME]"
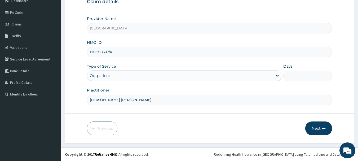
click at [317, 127] on button "Next" at bounding box center [319, 129] width 27 height 14
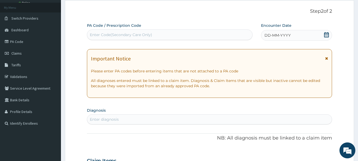
scroll to position [0, 0]
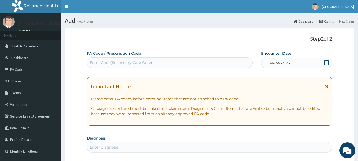
click at [326, 63] on icon at bounding box center [326, 62] width 5 height 5
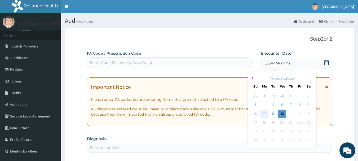
click at [262, 114] on div "11" at bounding box center [265, 114] width 8 height 8
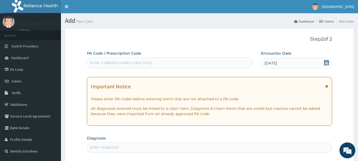
click at [139, 57] on div "PA Code / Prescription Code Enter Code(Secondary Care Only)" at bounding box center [170, 59] width 166 height 17
click at [138, 61] on div "Enter Code(Secondary Care Only)" at bounding box center [121, 62] width 62 height 5
paste input "PA/C7B115"
type input "PA/C7B115"
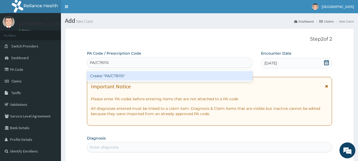
click at [120, 74] on div "Create "PA/C7B115"" at bounding box center [170, 76] width 166 height 10
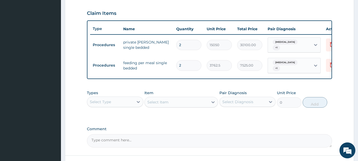
scroll to position [185, 0]
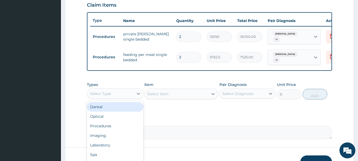
click at [121, 93] on div "Select Type" at bounding box center [110, 93] width 46 height 8
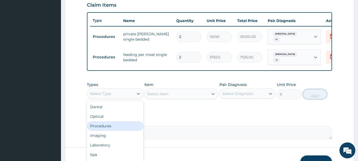
click at [110, 128] on div "Procedures" at bounding box center [115, 126] width 57 height 10
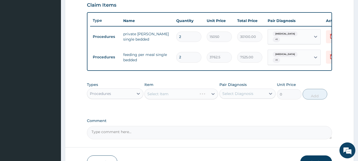
click at [179, 96] on div "Select Item" at bounding box center [182, 94] width 74 height 11
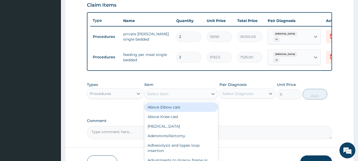
click at [179, 94] on div "Select Item" at bounding box center [177, 94] width 64 height 8
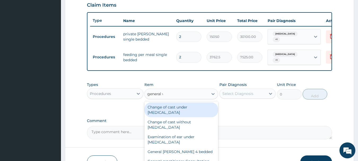
type input "general wa"
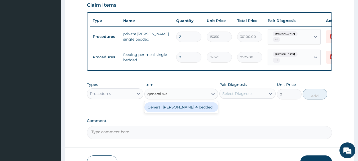
click at [177, 110] on div "General [PERSON_NAME] 4 bedded" at bounding box center [182, 107] width 74 height 10
type input "6987.5"
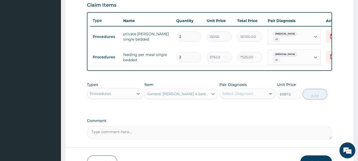
click at [240, 93] on div "Select Diagnosis" at bounding box center [238, 93] width 31 height 5
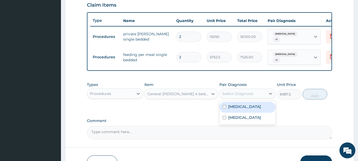
click at [233, 107] on label "Sepsis" at bounding box center [244, 106] width 33 height 5
checkbox input "true"
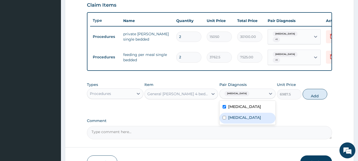
drag, startPoint x: 233, startPoint y: 119, endPoint x: 245, endPoint y: 120, distance: 12.2
click at [233, 119] on label "Malaria" at bounding box center [244, 117] width 33 height 5
checkbox input "true"
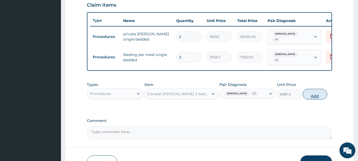
click at [311, 95] on button "Add" at bounding box center [315, 94] width 25 height 11
type input "0"
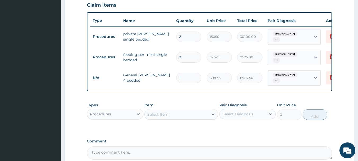
drag, startPoint x: 186, startPoint y: 72, endPoint x: 160, endPoint y: 75, distance: 26.2
click at [160, 75] on tr "N/A General ward 4 bedded 1 6987.5 6987.50 Sepsis + 1 Delete" at bounding box center [220, 78] width 260 height 21
type input "2"
type input "13975.00"
type input "2"
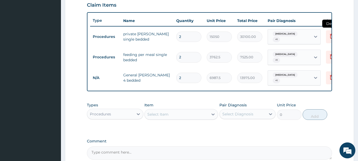
click at [329, 36] on icon at bounding box center [332, 36] width 6 height 6
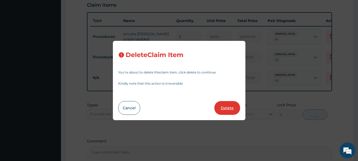
click at [227, 106] on button "Delete" at bounding box center [228, 108] width 26 height 14
type input "3762.5"
type input "7525.00"
type input "6987.5"
type input "13975.00"
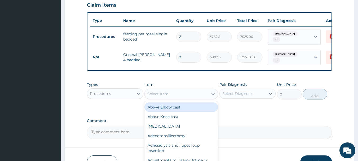
click at [170, 96] on div "Select Item" at bounding box center [177, 94] width 64 height 8
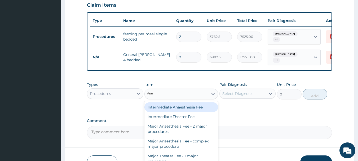
type input "feed"
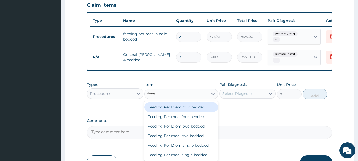
drag, startPoint x: 172, startPoint y: 107, endPoint x: 178, endPoint y: 107, distance: 5.3
click at [173, 107] on div "Feeding Per Diem four bedded" at bounding box center [182, 107] width 74 height 10
type input "8062.5"
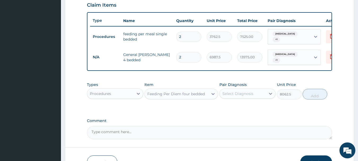
click at [233, 94] on div "Select Diagnosis" at bounding box center [238, 93] width 31 height 5
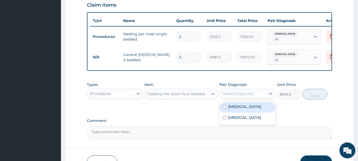
drag, startPoint x: 234, startPoint y: 108, endPoint x: 233, endPoint y: 116, distance: 8.5
click at [233, 108] on label "Sepsis" at bounding box center [244, 106] width 33 height 5
checkbox input "true"
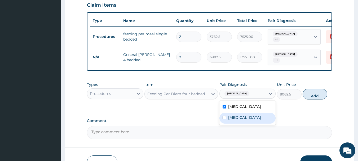
click at [233, 119] on label "Malaria" at bounding box center [244, 117] width 33 height 5
checkbox input "true"
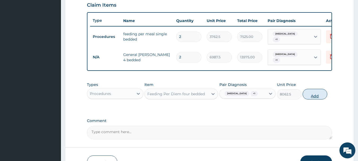
click at [307, 94] on button "Add" at bounding box center [315, 94] width 25 height 11
type input "0"
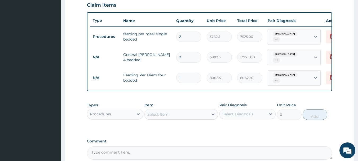
drag, startPoint x: 183, startPoint y: 73, endPoint x: 158, endPoint y: 77, distance: 25.3
click at [158, 77] on tr "N/A Feeding Per Diem four bedded 1 8062.5 8062.50 Sepsis + 1 Delete" at bounding box center [220, 78] width 260 height 21
click at [331, 75] on icon at bounding box center [332, 77] width 4 height 5
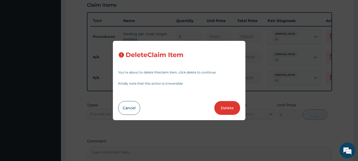
click at [226, 108] on button "Delete" at bounding box center [228, 108] width 26 height 14
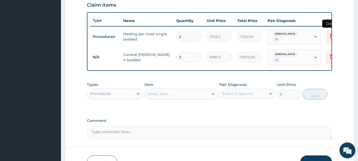
click at [330, 36] on icon at bounding box center [332, 36] width 6 height 6
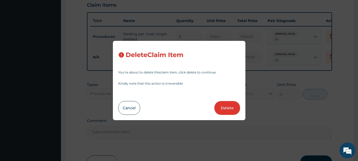
click at [236, 106] on button "Delete" at bounding box center [228, 108] width 26 height 14
type input "6987.5"
type input "13975.00"
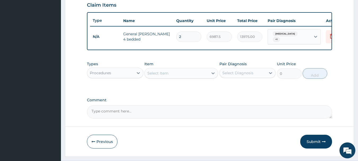
click at [164, 73] on div "Select Item" at bounding box center [157, 73] width 21 height 5
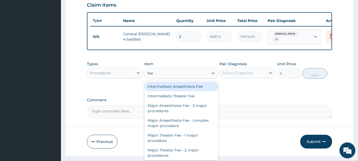
type input "feed"
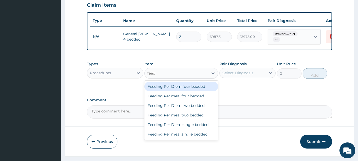
click at [178, 91] on div "Feeding Per Diem four bedded" at bounding box center [182, 87] width 74 height 10
type input "8062.5"
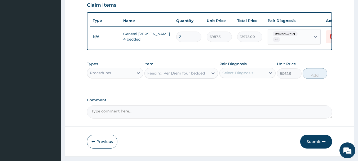
click at [239, 77] on div "Select Diagnosis" at bounding box center [243, 73] width 46 height 8
click at [187, 102] on label "Comment" at bounding box center [210, 100] width 246 height 5
click at [187, 105] on textarea "Comment" at bounding box center [210, 111] width 246 height 13
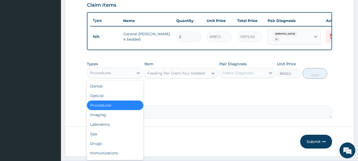
click at [127, 75] on div "Procedures" at bounding box center [110, 73] width 46 height 8
click at [175, 72] on div "Feeding Per Diem four bedded" at bounding box center [176, 73] width 58 height 5
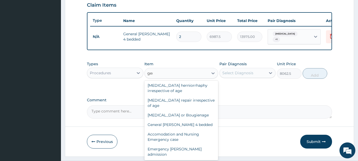
scroll to position [17, 0]
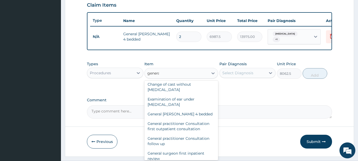
type input "general"
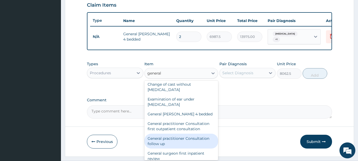
click at [184, 131] on div "General practitioner Consultation first outpatient consultation" at bounding box center [182, 126] width 74 height 15
type input "3547.5"
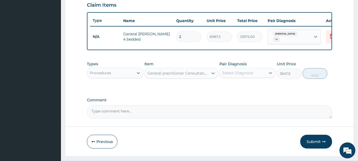
click at [241, 75] on div "Select Diagnosis" at bounding box center [238, 72] width 31 height 5
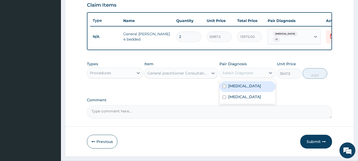
click at [233, 88] on label "Sepsis" at bounding box center [244, 85] width 33 height 5
checkbox input "true"
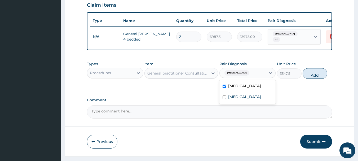
click at [231, 98] on label "Malaria" at bounding box center [244, 96] width 33 height 5
checkbox input "true"
click at [315, 76] on button "Add" at bounding box center [315, 73] width 25 height 11
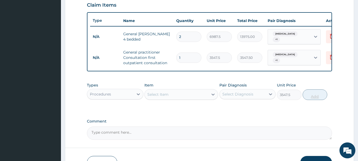
type input "0"
click at [167, 97] on div "Select Item" at bounding box center [157, 94] width 21 height 5
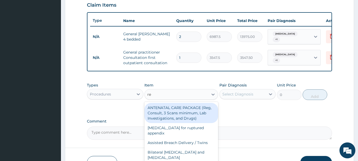
type input "reg"
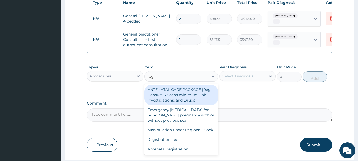
scroll to position [222, 0]
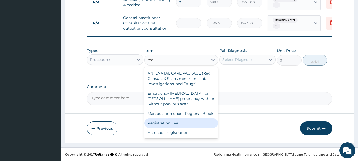
click at [180, 120] on div "Registration Fee" at bounding box center [182, 123] width 74 height 10
type input "2150"
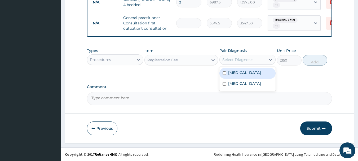
click at [240, 62] on div "Select Diagnosis" at bounding box center [238, 59] width 31 height 5
click at [234, 73] on label "Sepsis" at bounding box center [244, 72] width 33 height 5
checkbox input "true"
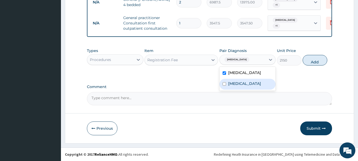
drag, startPoint x: 234, startPoint y: 82, endPoint x: 257, endPoint y: 78, distance: 23.0
click at [237, 81] on label "Malaria" at bounding box center [244, 83] width 33 height 5
checkbox input "true"
click at [313, 61] on button "Add" at bounding box center [315, 60] width 25 height 11
type input "0"
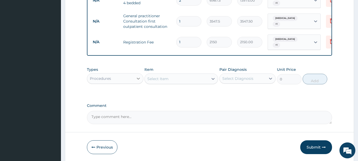
click at [134, 75] on div at bounding box center [139, 79] width 10 height 10
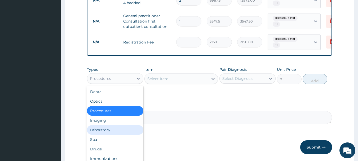
click at [98, 129] on div "Laboratory" at bounding box center [115, 130] width 57 height 10
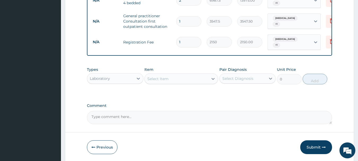
click at [167, 80] on div "Select Item" at bounding box center [157, 78] width 21 height 5
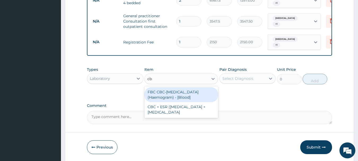
type input "cbc"
click at [170, 87] on div "FBC CBC-[MEDICAL_DATA] (Haemogram) - [Blood]" at bounding box center [182, 94] width 74 height 15
type input "4300"
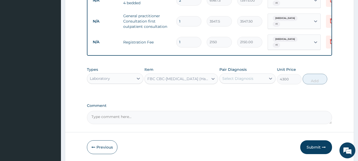
click at [242, 80] on div "Select Diagnosis" at bounding box center [238, 78] width 31 height 5
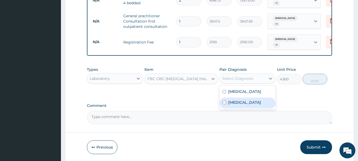
click at [233, 104] on label "Malaria" at bounding box center [244, 102] width 33 height 5
checkbox input "true"
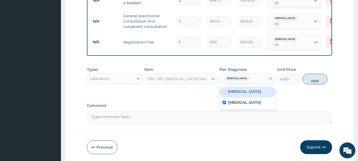
click at [227, 90] on div "Sepsis" at bounding box center [248, 92] width 57 height 11
checkbox input "true"
click at [312, 79] on button "Add" at bounding box center [315, 79] width 25 height 11
type input "0"
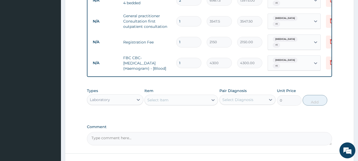
click at [175, 97] on div "Select Item" at bounding box center [177, 100] width 64 height 8
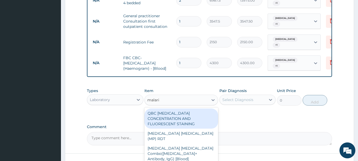
type input "malaria"
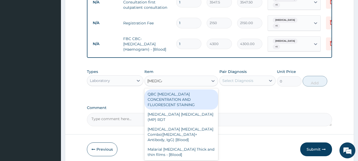
scroll to position [261, 0]
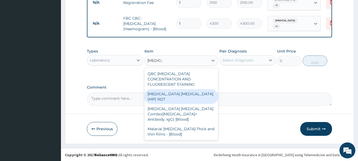
click at [175, 90] on div "[MEDICAL_DATA] [MEDICAL_DATA] (MP) RDT" at bounding box center [182, 96] width 74 height 15
type input "1612.5"
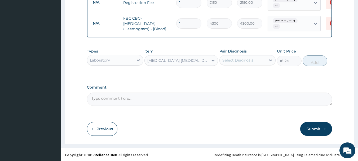
click at [246, 61] on div "Select Diagnosis" at bounding box center [238, 60] width 31 height 5
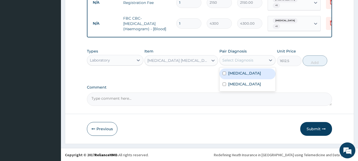
click at [230, 72] on label "Sepsis" at bounding box center [244, 73] width 33 height 5
checkbox input "true"
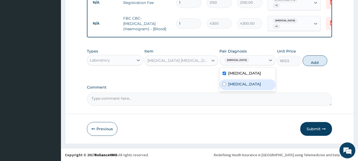
click at [231, 89] on div "Malaria" at bounding box center [248, 84] width 57 height 11
checkbox input "true"
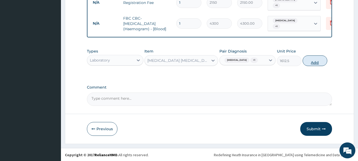
click at [319, 63] on button "Add" at bounding box center [315, 60] width 25 height 11
type input "0"
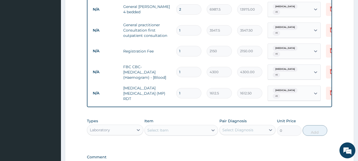
scroll to position [208, 0]
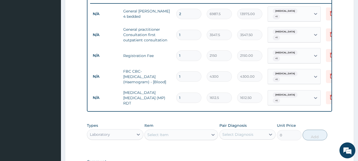
click at [128, 133] on div "Laboratory" at bounding box center [110, 134] width 46 height 8
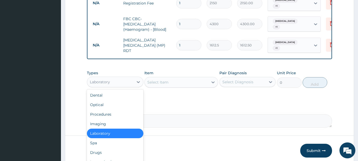
scroll to position [261, 0]
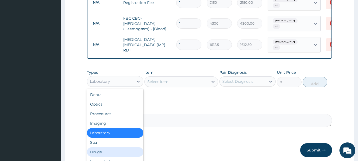
click at [105, 147] on div "Drugs" at bounding box center [115, 152] width 57 height 10
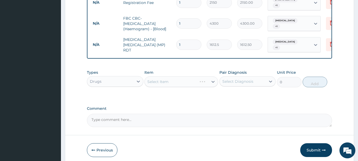
click at [166, 79] on div "Select Item" at bounding box center [182, 81] width 74 height 11
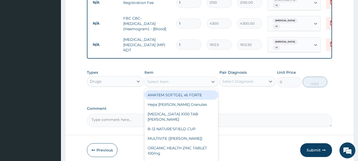
click at [166, 79] on div "Select Item" at bounding box center [157, 81] width 21 height 5
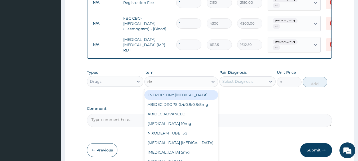
type input "d"
type input "quini"
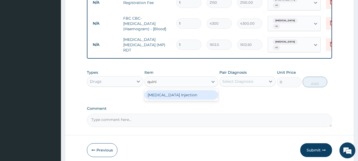
click at [169, 93] on div "[MEDICAL_DATA] Injection" at bounding box center [182, 95] width 74 height 10
type input "591.25"
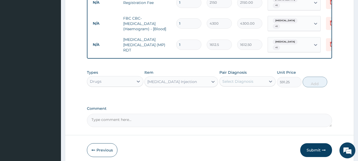
click at [244, 79] on div "Select Diagnosis" at bounding box center [238, 81] width 31 height 5
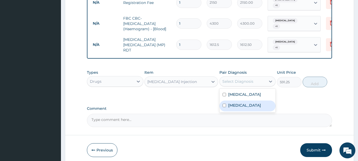
click at [227, 102] on div "Malaria" at bounding box center [248, 106] width 57 height 11
checkbox input "true"
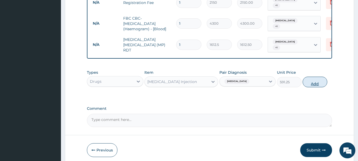
click at [308, 79] on button "Add" at bounding box center [315, 82] width 25 height 11
type input "0"
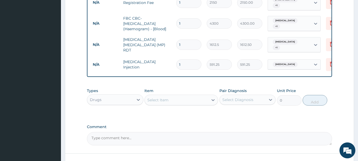
drag, startPoint x: 184, startPoint y: 57, endPoint x: 158, endPoint y: 58, distance: 26.8
click at [158, 58] on tr "N/A QUININE Injection 1 591.25 591.25 Malaria Delete" at bounding box center [220, 64] width 260 height 18
type input "3"
type input "1773.75"
type input "3"
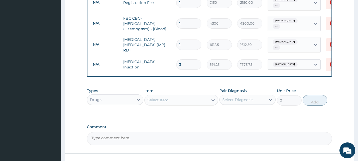
click at [155, 97] on div "Select Item" at bounding box center [157, 99] width 21 height 5
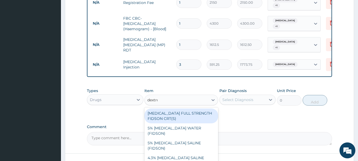
type input "dextros"
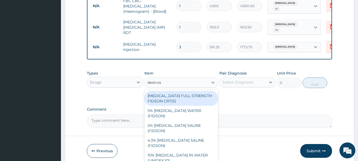
scroll to position [298, 0]
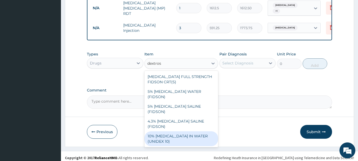
click at [168, 131] on div "10% DEXTROSE IN WATER (UNIDEX 10)" at bounding box center [182, 138] width 74 height 15
type input "1773.75"
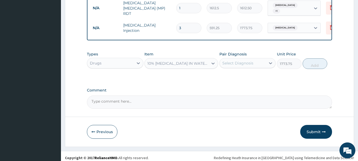
click at [241, 61] on div "Select Diagnosis" at bounding box center [238, 62] width 31 height 5
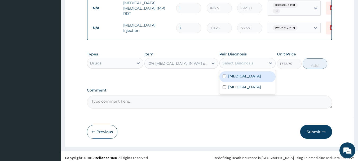
click at [226, 75] on div "Sepsis" at bounding box center [248, 76] width 57 height 11
checkbox input "true"
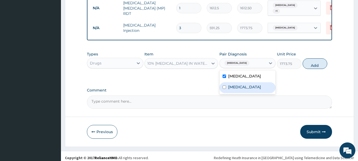
click at [226, 85] on input "checkbox" at bounding box center [224, 86] width 3 height 3
checkbox input "true"
click at [229, 73] on label "Sepsis" at bounding box center [244, 75] width 33 height 5
checkbox input "false"
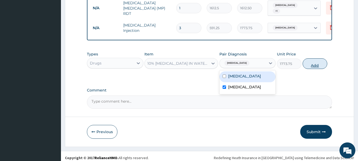
click at [312, 62] on button "Add" at bounding box center [315, 63] width 25 height 11
type input "0"
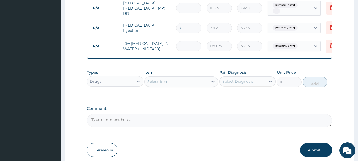
click at [168, 41] on tr "N/A 10% DEXTROSE IN WATER (UNIDEX 10) 1 1773.75 1773.75 Malaria Delete" at bounding box center [220, 46] width 260 height 18
click at [178, 67] on div "Types Drugs Item Select Item Pair Diagnosis Select Diagnosis Unit Price 0 Add" at bounding box center [210, 78] width 246 height 23
drag, startPoint x: 183, startPoint y: 39, endPoint x: 166, endPoint y: 43, distance: 17.1
click at [166, 42] on tr "N/A 10% DEXTROSE IN WATER (UNIDEX 10) 1 1773.75 1773.75 Malaria Delete" at bounding box center [220, 46] width 260 height 18
type input "2"
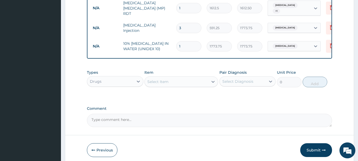
type input "3547.50"
type input "2"
click at [166, 81] on div "Select Item" at bounding box center [157, 81] width 21 height 5
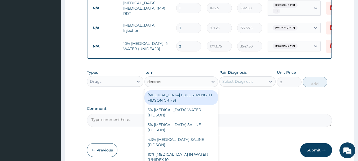
type input "dextrose"
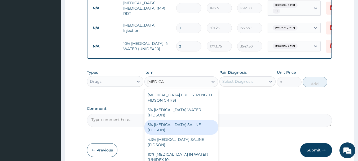
click at [193, 120] on div "5% [MEDICAL_DATA] SALINE (FIDSON)" at bounding box center [182, 127] width 74 height 15
type input "1773.75"
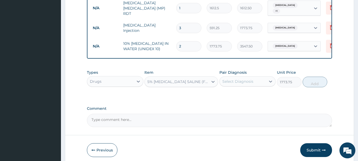
click at [238, 79] on div "Select Diagnosis" at bounding box center [238, 81] width 31 height 5
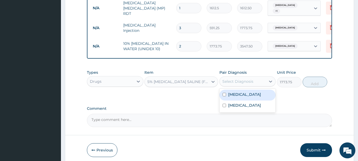
click at [230, 92] on label "Sepsis" at bounding box center [244, 94] width 33 height 5
checkbox input "true"
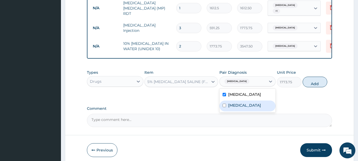
click at [232, 105] on div "Malaria" at bounding box center [248, 106] width 57 height 11
checkbox input "true"
drag, startPoint x: 314, startPoint y: 79, endPoint x: 318, endPoint y: 79, distance: 4.0
click at [315, 79] on button "Add" at bounding box center [315, 82] width 25 height 11
type input "0"
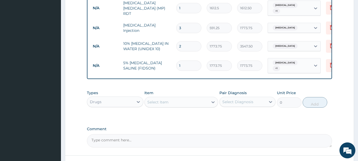
drag, startPoint x: 183, startPoint y: 57, endPoint x: 171, endPoint y: 60, distance: 11.8
click at [171, 58] on tr "N/A 5% DEXTROSE SALINE (FIDSON) 1 1773.75 1773.75 Sepsis + 1 Delete" at bounding box center [220, 65] width 260 height 21
type input "2"
type input "3547.50"
type input "2"
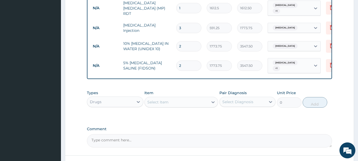
click at [159, 99] on div "Select Item" at bounding box center [157, 101] width 21 height 5
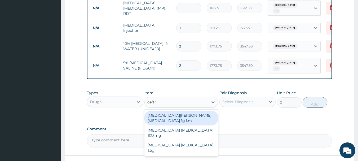
type input "ceftri"
click at [175, 113] on div "ROCEPHIN CEFTRIAXONE 1g i.m" at bounding box center [182, 118] width 74 height 15
type input "8277.5"
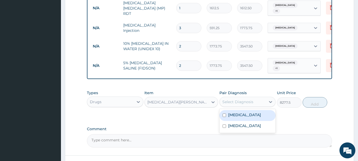
click at [246, 99] on div "Select Diagnosis" at bounding box center [238, 101] width 31 height 5
click at [228, 112] on label "Sepsis" at bounding box center [244, 114] width 33 height 5
checkbox input "true"
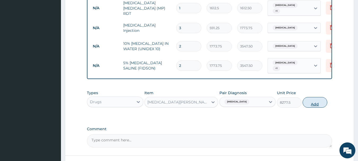
click at [317, 99] on button "Add" at bounding box center [315, 102] width 25 height 11
type input "0"
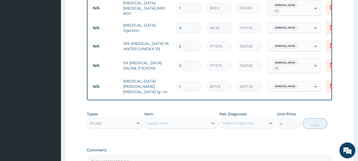
drag, startPoint x: 185, startPoint y: 76, endPoint x: 160, endPoint y: 76, distance: 24.9
click at [160, 76] on tr "N/A ROCEPHIN CEFTRIAXONE 1g i.m 1 8277.5 8277.50 Sepsis Delete" at bounding box center [220, 86] width 260 height 21
type input "4"
type input "33110.00"
type input "4"
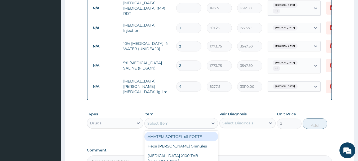
click at [188, 119] on div "Select Item" at bounding box center [177, 123] width 64 height 8
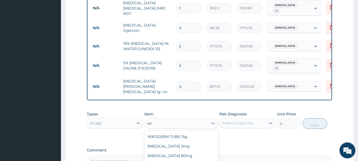
type input "x"
type input "z"
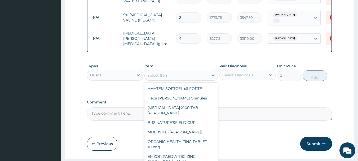
scroll to position [351, 0]
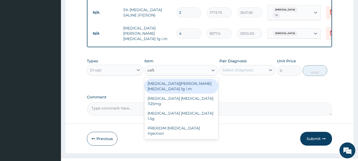
type input "ceftr"
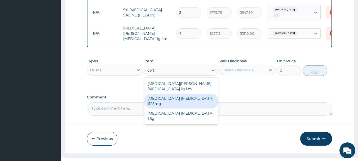
click at [199, 94] on div "Ceftriaxone Tazobactam 1125mg" at bounding box center [182, 101] width 74 height 15
type input "2365"
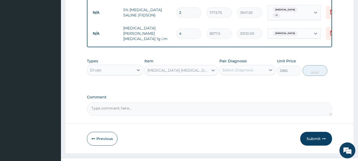
click at [249, 67] on div "Select Diagnosis" at bounding box center [238, 69] width 31 height 5
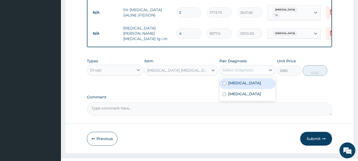
drag, startPoint x: 237, startPoint y: 75, endPoint x: 316, endPoint y: 59, distance: 80.6
click at [239, 80] on label "Sepsis" at bounding box center [244, 82] width 33 height 5
checkbox input "true"
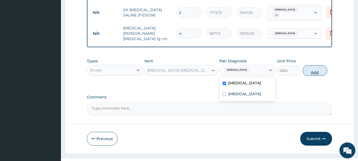
click at [319, 65] on button "Add" at bounding box center [315, 70] width 25 height 11
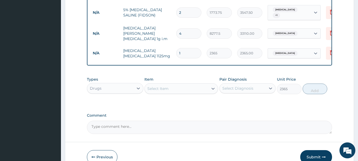
type input "0"
drag, startPoint x: 189, startPoint y: 40, endPoint x: 150, endPoint y: 43, distance: 39.1
click at [150, 44] on tr "N/A Ceftriaxone Tazobactam 1125mg 1 2365 2365.00 Sepsis Delete" at bounding box center [220, 53] width 260 height 18
type input "4"
type input "9460.00"
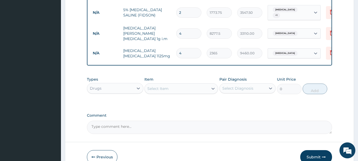
type input "4"
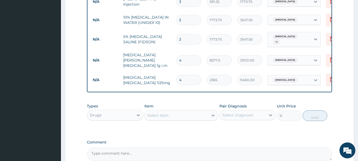
scroll to position [324, 0]
click at [170, 111] on div "Select Item" at bounding box center [177, 115] width 64 height 8
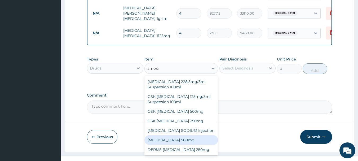
scroll to position [0, 0]
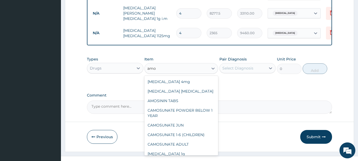
type input "amok"
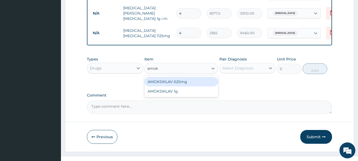
click at [175, 77] on div "AMOKSIKLAV 625mg" at bounding box center [182, 82] width 74 height 10
type input "650.375"
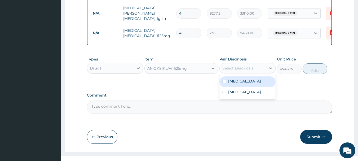
click at [246, 64] on div "Select Diagnosis" at bounding box center [243, 68] width 46 height 8
drag, startPoint x: 228, startPoint y: 75, endPoint x: 247, endPoint y: 73, distance: 19.7
click at [228, 76] on div "Sepsis" at bounding box center [248, 81] width 57 height 11
checkbox input "true"
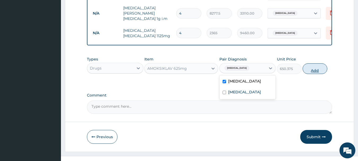
click at [317, 63] on button "Add" at bounding box center [315, 68] width 25 height 11
type input "0"
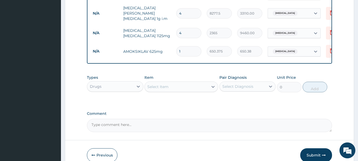
type input "10"
type input "6503.75"
type input "10"
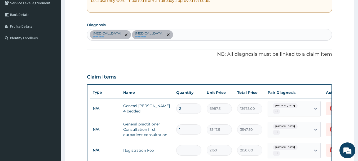
scroll to position [106, 0]
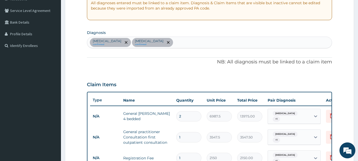
click at [158, 40] on div "Sepsis confirmed Malaria confirmed" at bounding box center [209, 42] width 245 height 11
type input "myalgia"
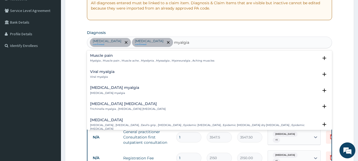
click at [100, 58] on div "Muscle pain Myalgia , Muscle pain , Muscle ache , Myodynia , Myosalgia , Myoneu…" at bounding box center [152, 58] width 124 height 9
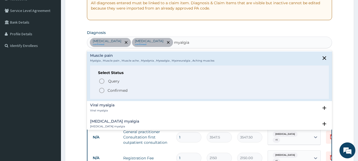
click at [101, 91] on icon "status option filled" at bounding box center [102, 90] width 6 height 6
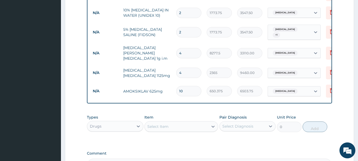
scroll to position [371, 0]
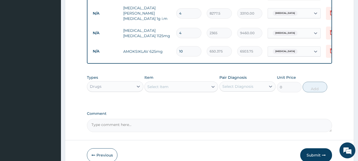
click at [168, 84] on div "Select Item" at bounding box center [157, 86] width 21 height 5
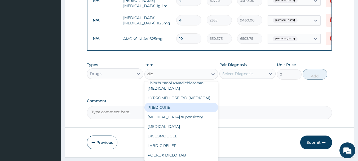
scroll to position [389, 0]
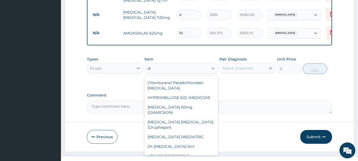
type input "d"
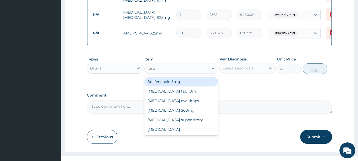
scroll to position [0, 0]
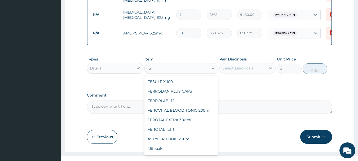
type input "f"
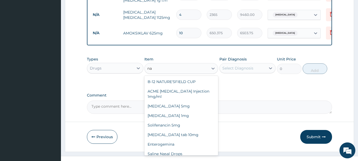
type input "n"
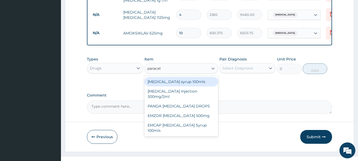
type input "paraceta"
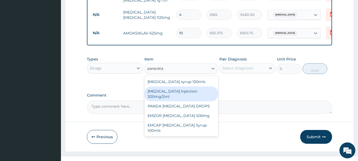
click at [178, 86] on div "PARACETAMOL Injection 300mg/2ml" at bounding box center [182, 93] width 74 height 15
type input "260.15"
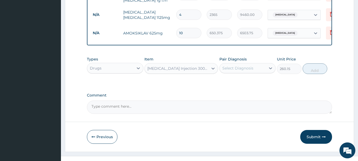
click at [240, 66] on div "Select Diagnosis" at bounding box center [238, 68] width 31 height 5
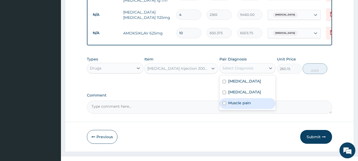
click at [232, 98] on div "Muscle pain" at bounding box center [248, 103] width 57 height 11
checkbox input "true"
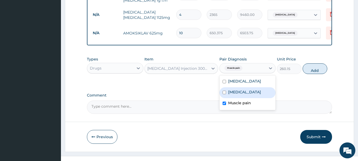
click at [313, 63] on button "Add" at bounding box center [315, 68] width 25 height 11
type input "0"
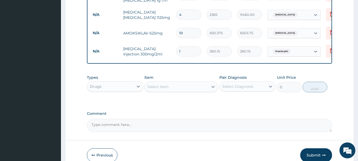
drag, startPoint x: 187, startPoint y: 38, endPoint x: 162, endPoint y: 43, distance: 25.9
click at [162, 43] on tr "N/A PARACETAMOL Injection 300mg/2ml 1 260.15 260.15 Muscle pain Delete" at bounding box center [220, 51] width 260 height 18
type input "6"
type input "1560.90"
type input "6"
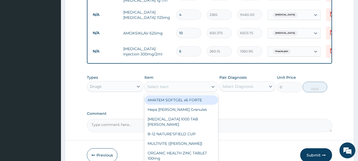
click at [164, 84] on div "Select Item" at bounding box center [157, 86] width 21 height 5
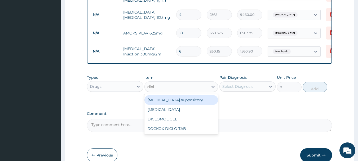
type input "diclo"
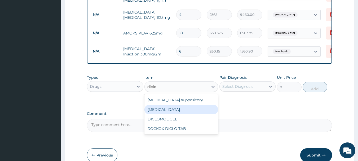
click at [163, 105] on div "Diclofenac" at bounding box center [182, 110] width 74 height 10
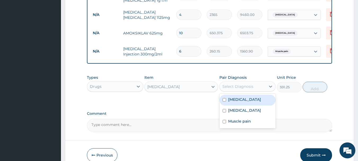
click at [242, 82] on div "Select Diagnosis" at bounding box center [243, 86] width 46 height 8
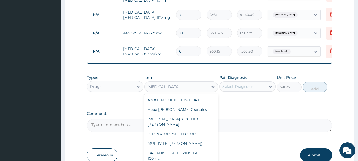
click at [178, 83] on div "Diclofenac" at bounding box center [177, 87] width 64 height 8
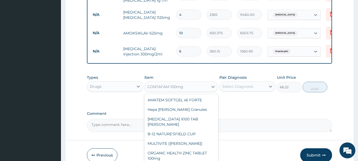
click at [170, 84] on div "CONTAFAM 100mg" at bounding box center [165, 86] width 36 height 5
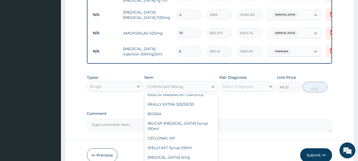
scroll to position [407, 0]
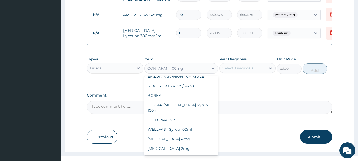
type input "82.775"
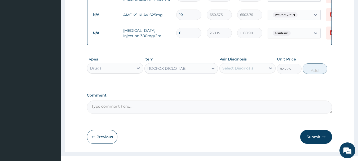
click at [243, 66] on div "Select Diagnosis" at bounding box center [238, 68] width 31 height 5
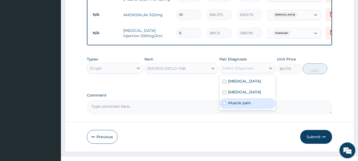
drag, startPoint x: 233, startPoint y: 97, endPoint x: 284, endPoint y: 70, distance: 57.9
click at [233, 100] on label "Muscle pain" at bounding box center [239, 102] width 23 height 5
checkbox input "true"
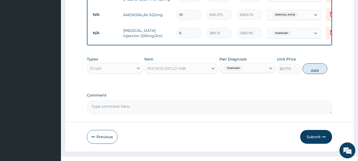
click at [315, 63] on button "Add" at bounding box center [315, 68] width 25 height 11
type input "0"
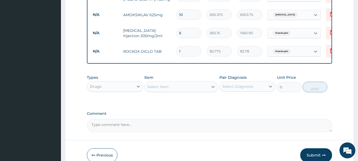
type input "10"
type input "827.75"
type input "10"
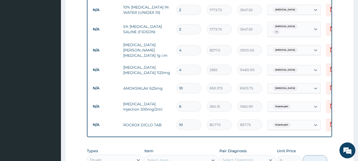
scroll to position [345, 0]
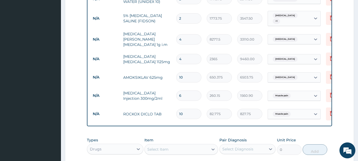
click at [194, 109] on input "10" at bounding box center [188, 114] width 25 height 10
click at [188, 90] on input "6" at bounding box center [188, 95] width 25 height 10
click at [185, 72] on input "10" at bounding box center [188, 77] width 25 height 10
click at [185, 90] on input "6" at bounding box center [188, 95] width 25 height 10
drag, startPoint x: 185, startPoint y: 8, endPoint x: 190, endPoint y: 73, distance: 64.9
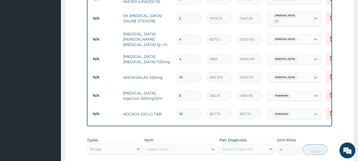
click at [186, 34] on input "4" at bounding box center [188, 39] width 25 height 10
click at [183, 54] on input "4" at bounding box center [188, 59] width 25 height 10
click at [183, 72] on input "10" at bounding box center [188, 77] width 25 height 10
click at [186, 90] on input "6" at bounding box center [188, 95] width 25 height 10
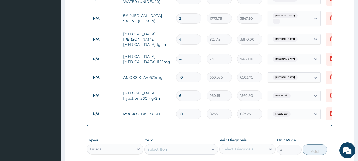
click at [186, 109] on input "10" at bounding box center [188, 114] width 25 height 10
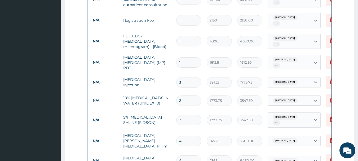
scroll to position [292, 0]
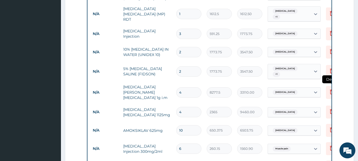
click at [329, 89] on icon at bounding box center [332, 92] width 6 height 6
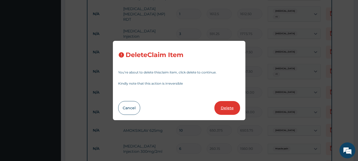
click at [227, 106] on button "Delete" at bounding box center [228, 108] width 26 height 14
type input "2365"
type input "9460.00"
type input "10"
type input "650.375"
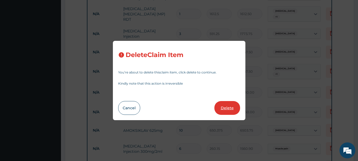
type input "6503.75"
type input "6"
type input "260.15"
type input "1560.90"
type input "10"
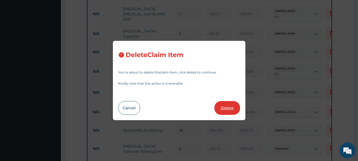
type input "82.775"
type input "827.75"
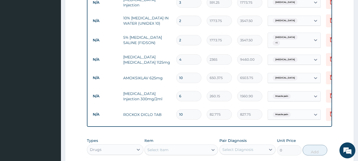
scroll to position [371, 0]
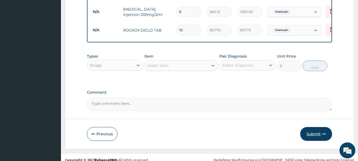
click at [315, 129] on button "Submit" at bounding box center [317, 134] width 32 height 14
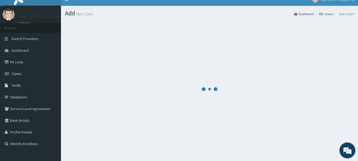
scroll to position [0, 0]
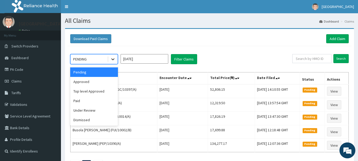
click at [110, 60] on div at bounding box center [113, 59] width 10 height 10
drag, startPoint x: 87, startPoint y: 84, endPoint x: 89, endPoint y: 83, distance: 3.1
click at [87, 84] on div "Approved" at bounding box center [94, 82] width 48 height 10
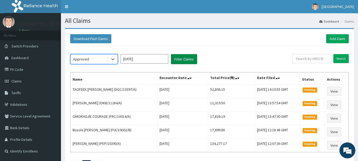
click at [184, 60] on button "Filter Claims" at bounding box center [184, 59] width 26 height 10
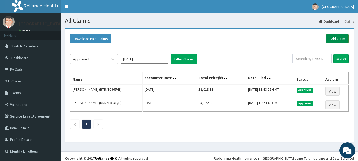
click at [335, 41] on link "Add Claim" at bounding box center [338, 38] width 23 height 9
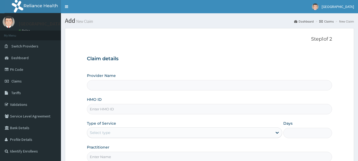
click at [112, 107] on input "HMO ID" at bounding box center [210, 109] width 246 height 10
paste input "BTR/10945/B"
type input "BTR/10945/B"
drag, startPoint x: 116, startPoint y: 135, endPoint x: 114, endPoint y: 139, distance: 5.3
click at [116, 135] on div "Select type" at bounding box center [179, 132] width 185 height 8
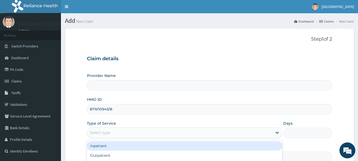
type input "[GEOGRAPHIC_DATA]"
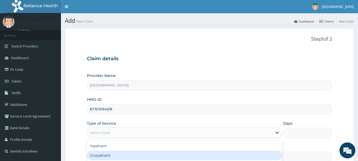
click at [106, 156] on div "Outpatient" at bounding box center [185, 156] width 196 height 10
type input "1"
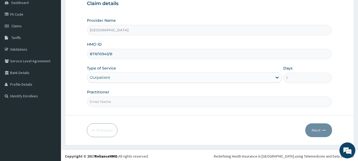
scroll to position [57, 0]
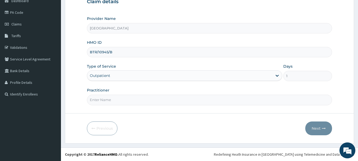
click at [126, 100] on input "Practitioner" at bounding box center [210, 100] width 246 height 10
type input "[PERSON_NAME] [PERSON_NAME]"
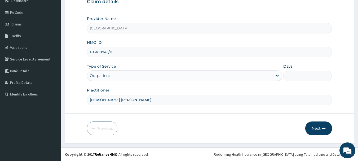
click at [319, 127] on button "Next" at bounding box center [319, 129] width 27 height 14
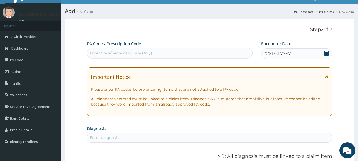
scroll to position [4, 0]
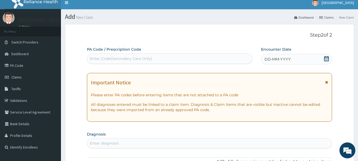
click at [129, 58] on div "Enter Code(Secondary Care Only)" at bounding box center [121, 58] width 62 height 5
paste input "PA/F75274"
type input "PA/F75274"
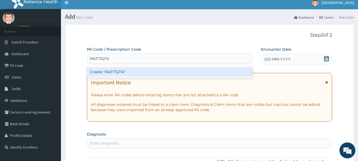
click at [112, 73] on div "Create "PA/F75274"" at bounding box center [170, 72] width 166 height 10
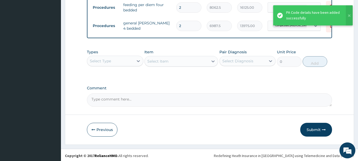
scroll to position [219, 0]
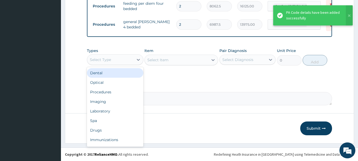
drag, startPoint x: 117, startPoint y: 59, endPoint x: 114, endPoint y: 62, distance: 4.4
click at [117, 59] on div "Select Type" at bounding box center [110, 59] width 46 height 8
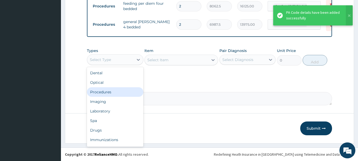
click at [107, 89] on div "Procedures" at bounding box center [115, 92] width 57 height 10
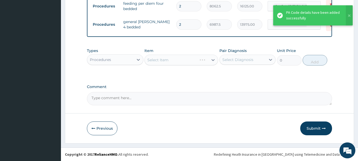
click at [167, 61] on div "Select Item" at bounding box center [182, 60] width 74 height 11
click at [167, 60] on div "Select Item" at bounding box center [182, 60] width 74 height 11
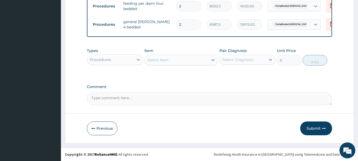
click at [168, 60] on div "Select Item" at bounding box center [157, 59] width 21 height 5
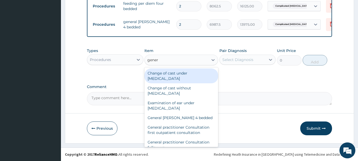
type input "genera"
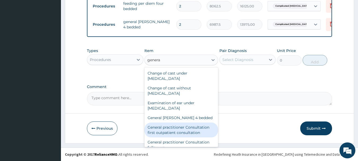
click at [177, 131] on div "General practitioner Consultation first outpatient consultation" at bounding box center [182, 130] width 74 height 15
type input "3547.5"
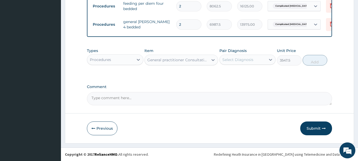
click at [236, 62] on div "Select Diagnosis" at bounding box center [243, 59] width 46 height 8
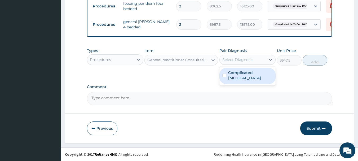
click at [237, 71] on label "Complicated [MEDICAL_DATA]" at bounding box center [250, 75] width 45 height 11
checkbox input "true"
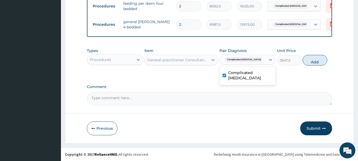
click at [312, 62] on button "Add" at bounding box center [315, 60] width 25 height 11
type input "0"
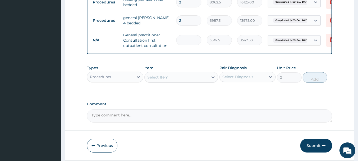
click at [176, 76] on div "Select Item" at bounding box center [182, 77] width 74 height 11
click at [175, 81] on div "Select Item" at bounding box center [177, 77] width 64 height 8
click at [176, 81] on div "Select Item" at bounding box center [177, 77] width 64 height 8
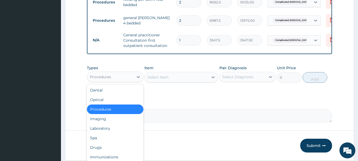
click at [132, 81] on div "Procedures" at bounding box center [110, 77] width 46 height 8
click at [108, 133] on div "Laboratory" at bounding box center [115, 129] width 57 height 10
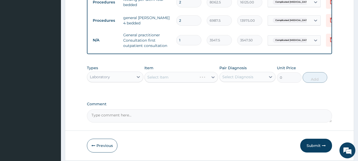
click at [165, 82] on div "Select Item" at bounding box center [182, 77] width 74 height 11
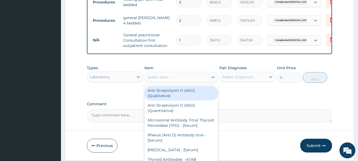
click at [164, 80] on div "Select Item" at bounding box center [157, 77] width 21 height 5
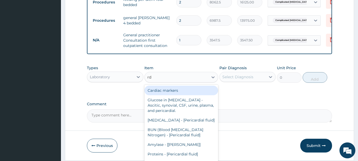
type input "rdt"
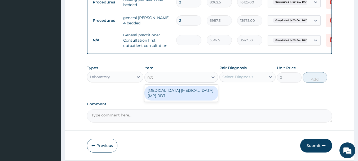
drag, startPoint x: 165, startPoint y: 96, endPoint x: 244, endPoint y: 95, distance: 78.5
click at [176, 97] on div "[MEDICAL_DATA] [MEDICAL_DATA] (MP) RDT" at bounding box center [182, 93] width 74 height 15
type input "1612.5"
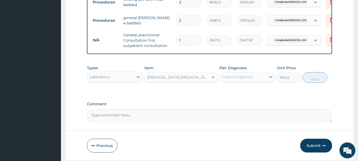
click at [242, 80] on div "Select Diagnosis" at bounding box center [238, 76] width 31 height 5
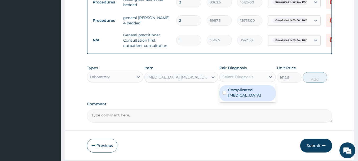
click at [248, 95] on label "Complicated [MEDICAL_DATA]" at bounding box center [250, 92] width 45 height 11
checkbox input "true"
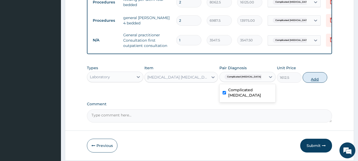
click at [320, 81] on button "Add" at bounding box center [315, 77] width 25 height 11
type input "0"
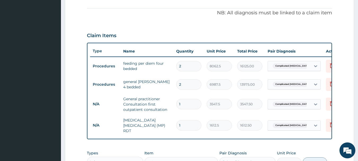
scroll to position [86, 0]
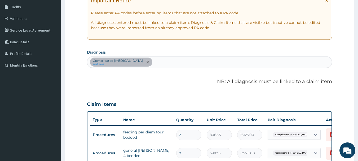
click at [155, 63] on div "Complicated [MEDICAL_DATA] confirmed" at bounding box center [209, 62] width 245 height 11
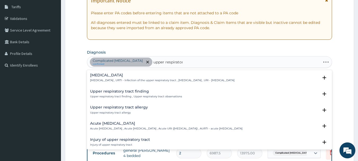
type input "upper respiratory"
click at [125, 80] on p "[MEDICAL_DATA] , URTI - Infection of the upper respiratory tract , [MEDICAL_DAT…" at bounding box center [162, 81] width 145 height 4
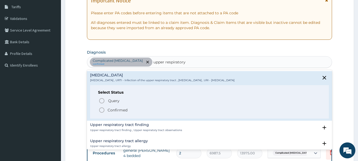
click at [101, 111] on icon "status option filled" at bounding box center [102, 110] width 6 height 6
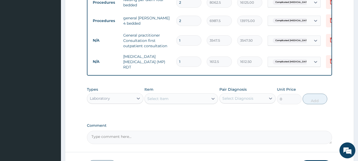
scroll to position [219, 0]
click at [167, 100] on div "Select Item" at bounding box center [157, 98] width 21 height 5
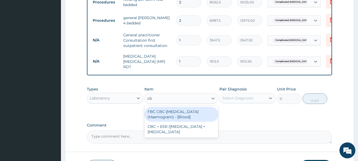
type input "cbc"
drag, startPoint x: 169, startPoint y: 111, endPoint x: 206, endPoint y: 112, distance: 36.9
click at [172, 112] on div "FBC CBC-[MEDICAL_DATA] (Haemogram) - [Blood]" at bounding box center [182, 114] width 74 height 15
type input "4300"
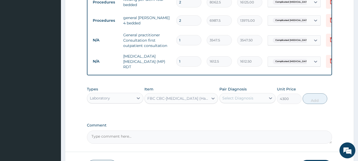
click at [245, 100] on div "Select Diagnosis" at bounding box center [238, 98] width 31 height 5
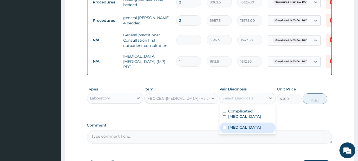
drag, startPoint x: 236, startPoint y: 125, endPoint x: 261, endPoint y: 124, distance: 25.8
click at [242, 125] on label "[MEDICAL_DATA]" at bounding box center [244, 127] width 33 height 5
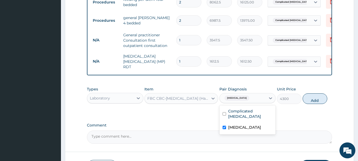
checkbox input "true"
click at [319, 101] on button "Add" at bounding box center [315, 98] width 25 height 11
type input "0"
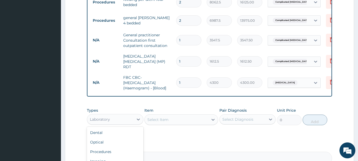
click at [118, 119] on div "Laboratory" at bounding box center [110, 119] width 46 height 8
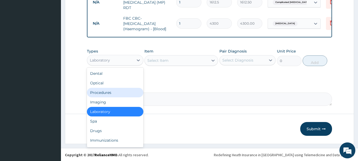
scroll to position [279, 0]
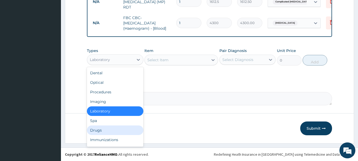
click at [102, 127] on div "Drugs" at bounding box center [115, 130] width 57 height 10
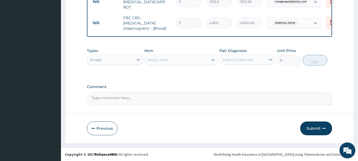
click at [159, 63] on div "Select Item" at bounding box center [177, 60] width 64 height 8
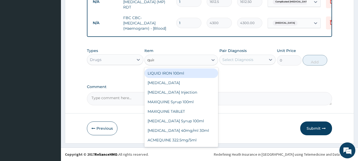
type input "quini"
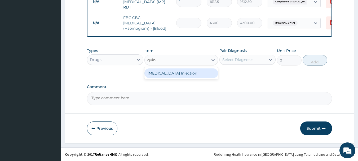
click at [169, 76] on div "QUININE Injection" at bounding box center [182, 73] width 74 height 10
type input "591.25"
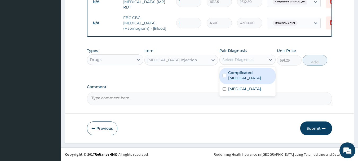
click at [241, 57] on div "Select Diagnosis" at bounding box center [243, 59] width 46 height 8
drag, startPoint x: 233, startPoint y: 76, endPoint x: 247, endPoint y: 75, distance: 13.6
click at [234, 75] on div "Complicated malaria" at bounding box center [248, 76] width 57 height 16
checkbox input "true"
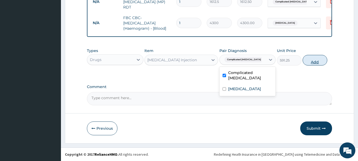
click at [316, 61] on button "Add" at bounding box center [315, 60] width 25 height 11
type input "0"
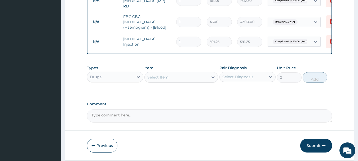
drag, startPoint x: 183, startPoint y: 39, endPoint x: 158, endPoint y: 40, distance: 24.9
click at [158, 40] on tr "N/A QUININE Injection 1 591.25 591.25 Complicated malaria Delete" at bounding box center [220, 42] width 260 height 18
type input "4"
type input "2365.00"
type input "4"
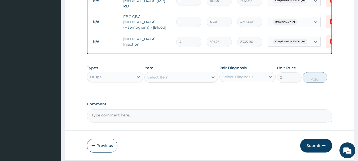
click at [169, 80] on div "Select Item" at bounding box center [177, 77] width 64 height 8
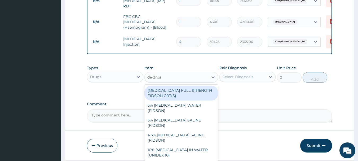
type input "dextrose"
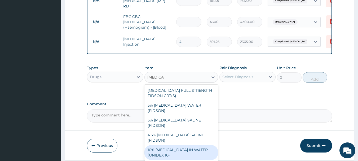
drag, startPoint x: 172, startPoint y: 140, endPoint x: 178, endPoint y: 138, distance: 6.0
click at [173, 145] on div "10% DEXTROSE IN WATER (UNIDEX 10)" at bounding box center [182, 152] width 74 height 15
type input "1773.75"
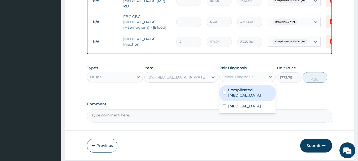
click at [235, 76] on div "Select Diagnosis" at bounding box center [238, 76] width 31 height 5
drag, startPoint x: 232, startPoint y: 94, endPoint x: 245, endPoint y: 93, distance: 13.6
click at [232, 94] on div "Complicated malaria" at bounding box center [248, 93] width 57 height 16
checkbox input "true"
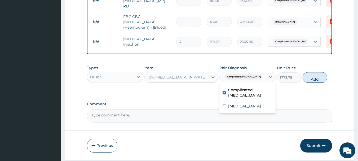
click at [317, 80] on button "Add" at bounding box center [315, 77] width 25 height 11
type input "0"
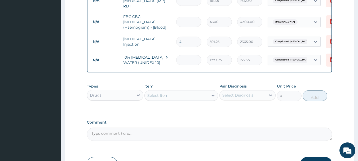
drag, startPoint x: 181, startPoint y: 56, endPoint x: 158, endPoint y: 64, distance: 24.7
click at [157, 63] on tr "N/A 10% DEXTROSE IN WATER (UNIDEX 10) 1 1773.75 1773.75 Complicated malaria Del…" at bounding box center [220, 60] width 260 height 18
type input "2"
type input "3547.50"
type input "2"
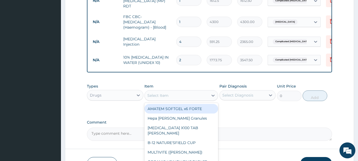
click at [184, 96] on div "Select Item" at bounding box center [177, 95] width 64 height 8
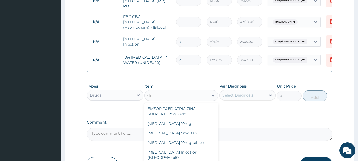
type input "d"
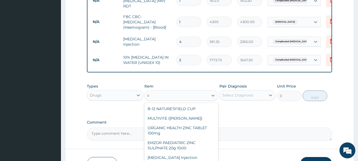
type input "inj"
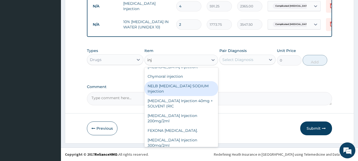
scroll to position [743, 0]
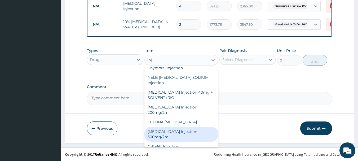
click at [180, 127] on div "[MEDICAL_DATA] Injection 300mg/2ml" at bounding box center [182, 134] width 74 height 15
type input "260.15"
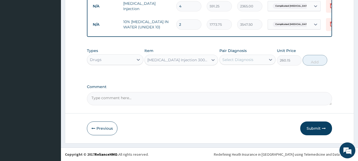
click at [250, 60] on div "Select Diagnosis" at bounding box center [238, 59] width 31 height 5
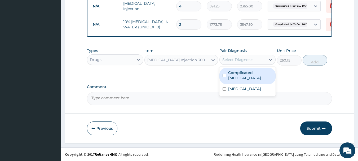
click at [238, 73] on label "Complicated [MEDICAL_DATA]" at bounding box center [250, 75] width 45 height 11
checkbox input "true"
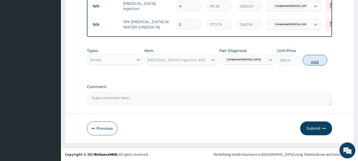
click at [310, 58] on button "Add" at bounding box center [315, 60] width 25 height 11
type input "0"
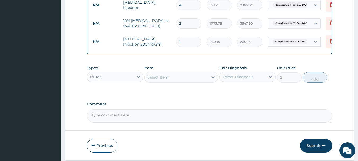
drag, startPoint x: 176, startPoint y: 39, endPoint x: 166, endPoint y: 44, distance: 11.5
click at [166, 43] on tr "N/A PARACETAMOL Injection 300mg/2ml 1 260.15 260.15 Complicated malaria Delete" at bounding box center [220, 42] width 260 height 18
type input "6"
type input "1560.90"
type input "6"
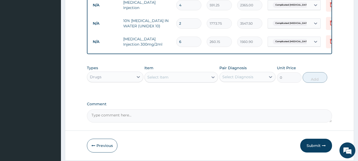
click at [173, 67] on div "Item Select Item" at bounding box center [182, 74] width 74 height 18
click at [167, 79] on div "Select Item" at bounding box center [157, 77] width 21 height 5
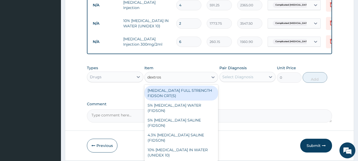
type input "dextrose"
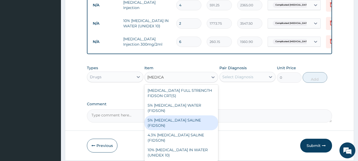
click at [189, 119] on div "5% DEXTROSE SALINE (FIDSON)" at bounding box center [182, 122] width 74 height 15
type input "1773.75"
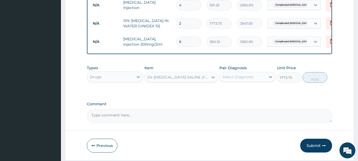
click at [233, 80] on div "Select Diagnosis" at bounding box center [238, 76] width 31 height 5
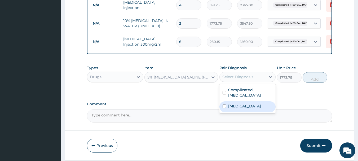
drag, startPoint x: 232, startPoint y: 109, endPoint x: 233, endPoint y: 98, distance: 11.2
click at [232, 109] on label "Upper respiratory infection" at bounding box center [244, 105] width 33 height 5
checkbox input "true"
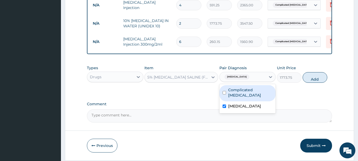
click at [235, 93] on label "Complicated malaria" at bounding box center [250, 92] width 45 height 11
checkbox input "true"
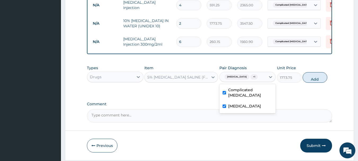
click at [231, 112] on div "Upper respiratory infection" at bounding box center [248, 106] width 57 height 11
checkbox input "false"
drag, startPoint x: 317, startPoint y: 77, endPoint x: 297, endPoint y: 73, distance: 20.0
click at [316, 77] on button "Add" at bounding box center [315, 77] width 25 height 11
type input "0"
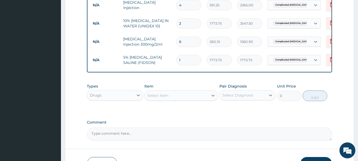
drag, startPoint x: 189, startPoint y: 58, endPoint x: 167, endPoint y: 61, distance: 23.0
click at [167, 61] on tr "N/A 5% DEXTROSE SALINE (FIDSON) 1 1773.75 1773.75 Complicated malaria Delete" at bounding box center [220, 60] width 260 height 18
type input "2"
type input "3547.50"
type input "2"
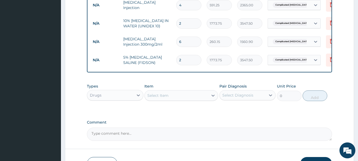
click at [165, 97] on div "Select Item" at bounding box center [157, 95] width 21 height 5
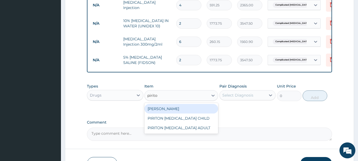
type input "piriton"
click at [178, 109] on div "PIRITON TAB EVANS" at bounding box center [182, 109] width 74 height 10
type input "23.65"
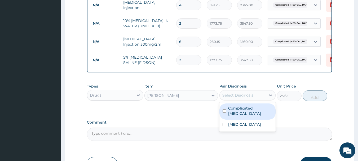
click at [257, 97] on div "Select Diagnosis" at bounding box center [243, 95] width 46 height 8
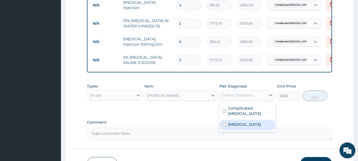
click at [237, 124] on label "Upper respiratory infection" at bounding box center [244, 124] width 33 height 5
checkbox input "true"
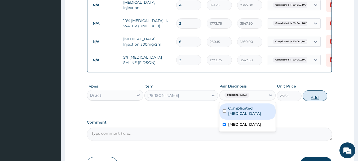
click at [312, 96] on button "Add" at bounding box center [315, 95] width 25 height 11
type input "0"
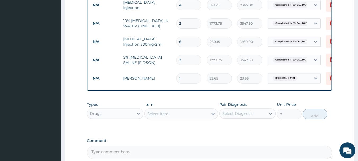
type input "10"
type input "236.50"
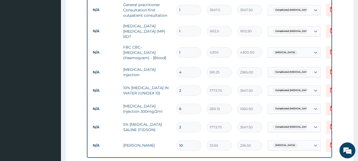
scroll to position [236, 0]
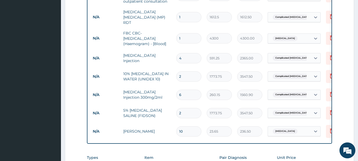
type input "9"
type input "212.85"
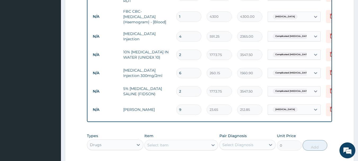
scroll to position [289, 0]
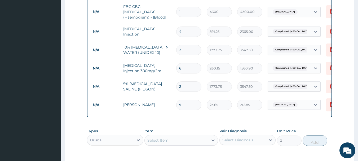
type input "9"
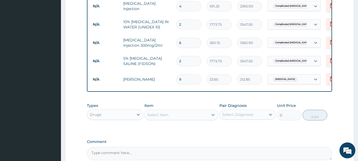
scroll to position [316, 0]
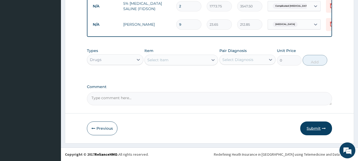
click at [314, 123] on button "Submit" at bounding box center [317, 129] width 32 height 14
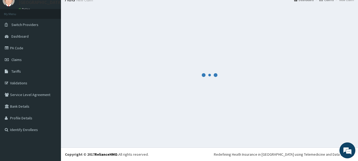
scroll to position [0, 0]
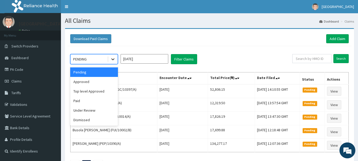
click at [115, 59] on icon at bounding box center [112, 59] width 5 height 5
click at [90, 80] on div "Approved" at bounding box center [94, 82] width 48 height 10
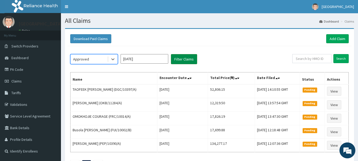
click at [179, 59] on button "Filter Claims" at bounding box center [184, 59] width 26 height 10
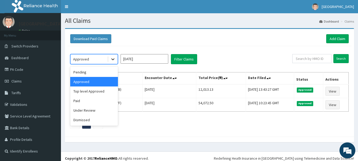
click at [109, 57] on div at bounding box center [113, 59] width 10 height 10
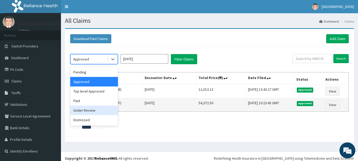
drag, startPoint x: 80, startPoint y: 111, endPoint x: 88, endPoint y: 108, distance: 8.4
click at [80, 111] on div "Under Review" at bounding box center [94, 111] width 48 height 10
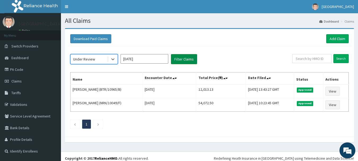
click at [176, 57] on button "Filter Claims" at bounding box center [184, 59] width 26 height 10
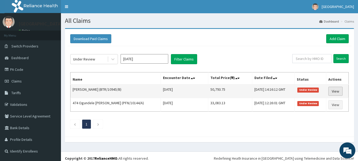
click at [333, 90] on link "View" at bounding box center [336, 91] width 14 height 9
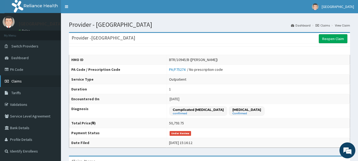
click at [18, 84] on link "Claims" at bounding box center [30, 81] width 61 height 12
